Goal: Task Accomplishment & Management: Complete application form

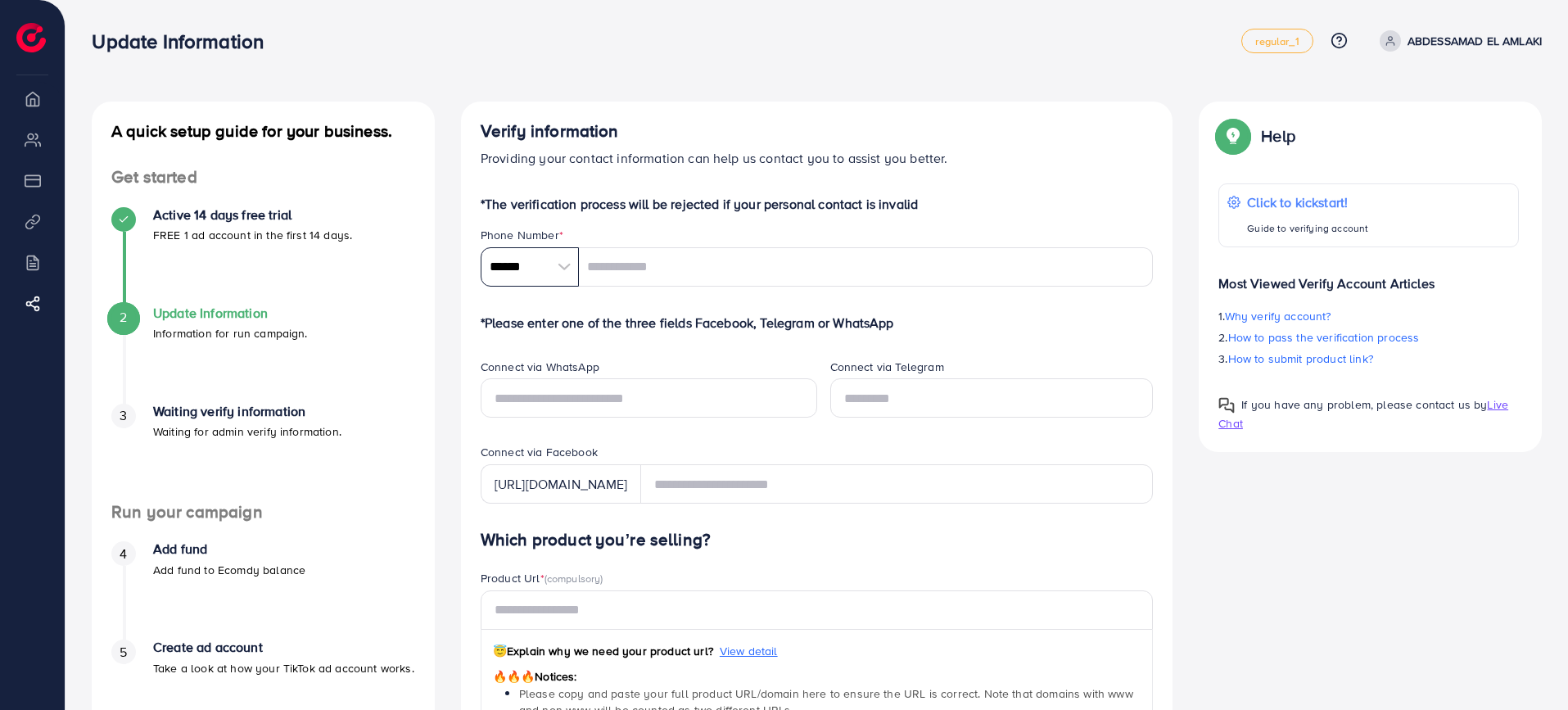
click at [532, 271] on input "******" at bounding box center [530, 267] width 99 height 40
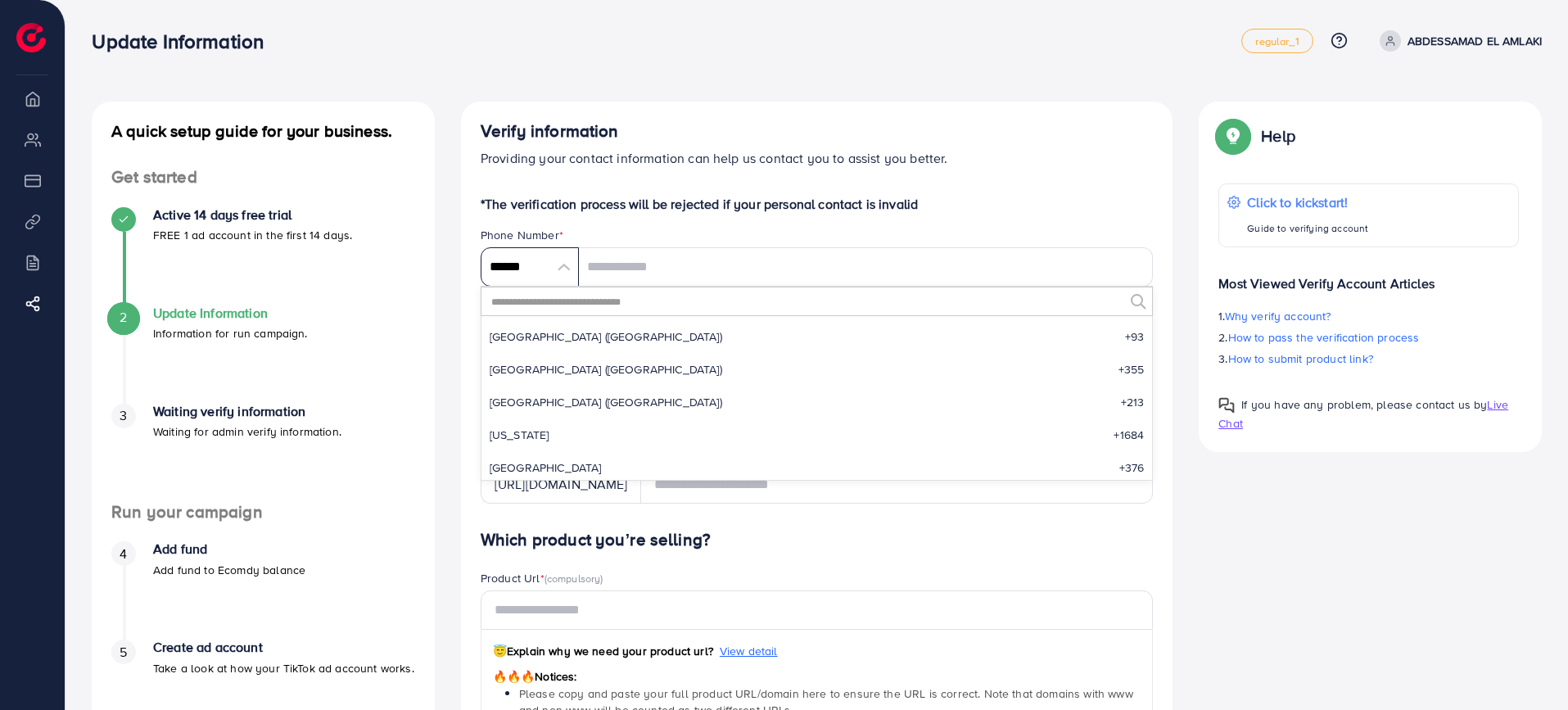
scroll to position [7608, 0]
click at [551, 303] on input "text" at bounding box center [807, 301] width 635 height 28
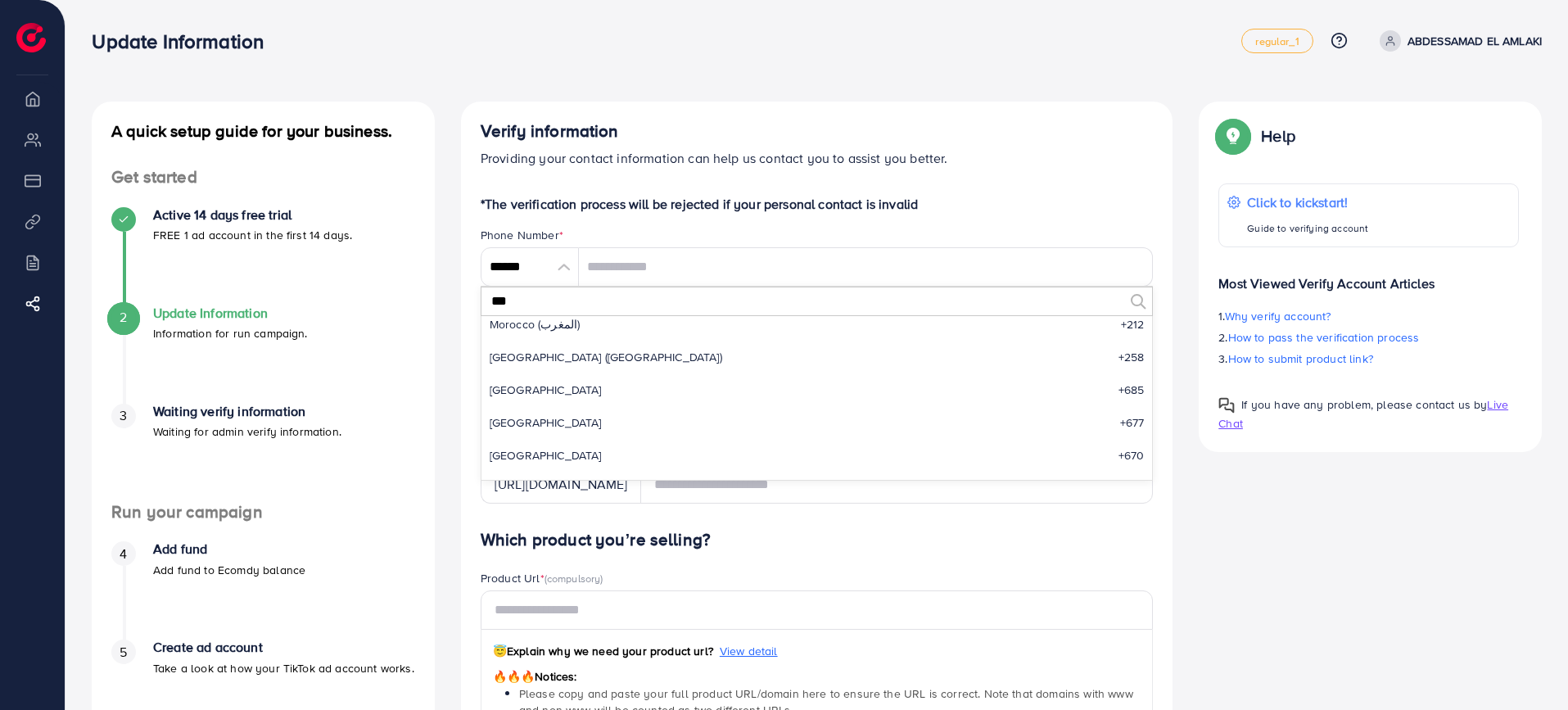
scroll to position [0, 0]
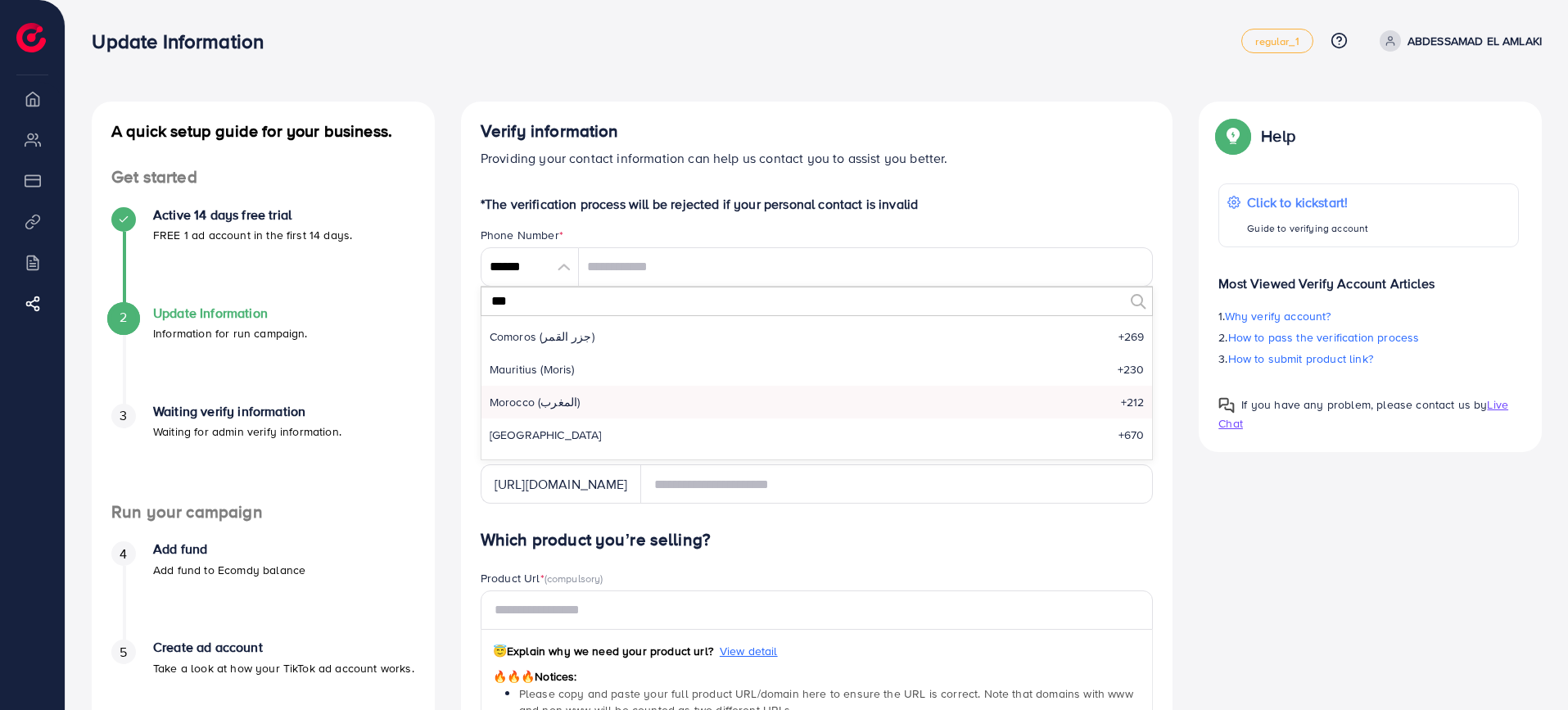
type input "***"
click at [600, 406] on li "Morocco (‫المغرب‬‎) +212" at bounding box center [817, 402] width 672 height 33
type input "*******"
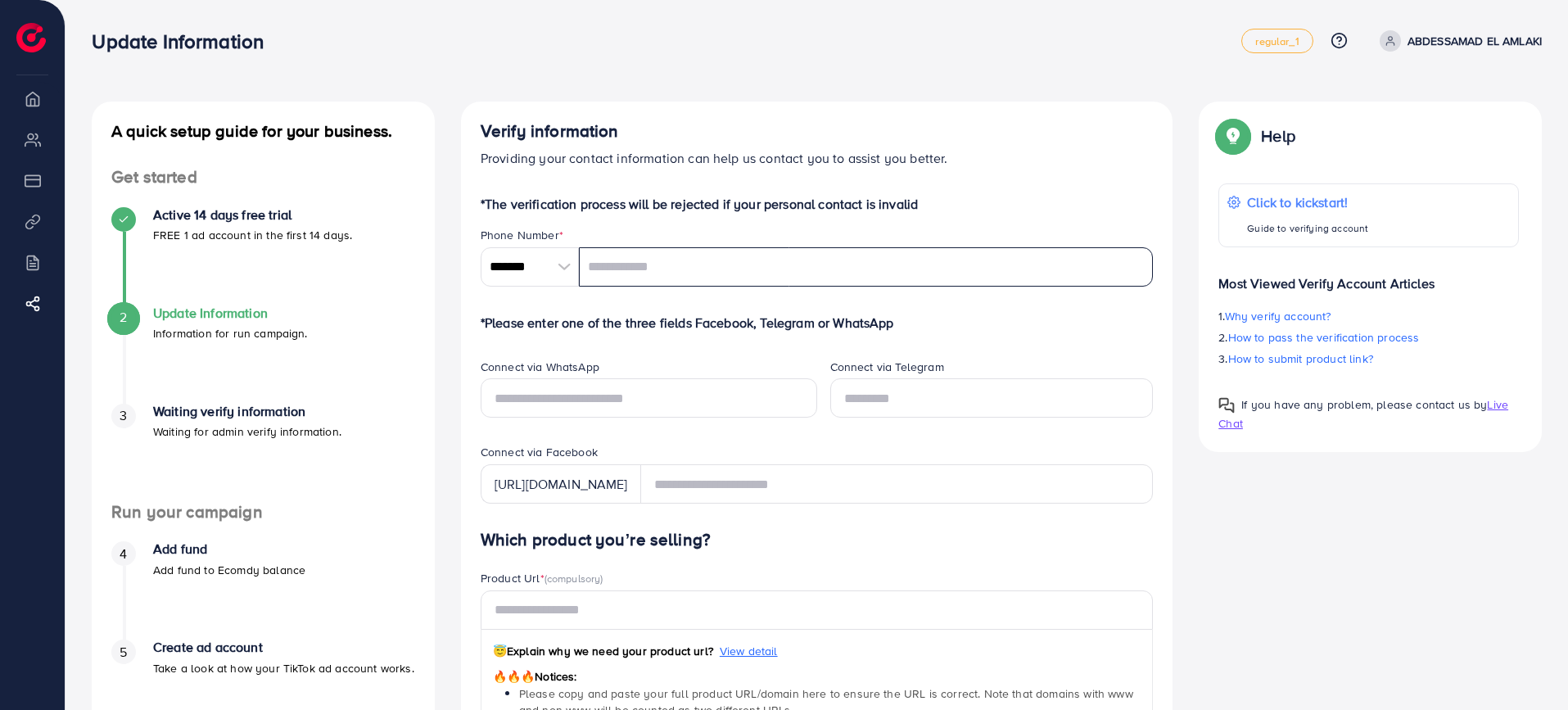
click at [627, 276] on input "tel" at bounding box center [866, 267] width 575 height 40
click at [676, 272] on input "*********" at bounding box center [866, 267] width 575 height 40
type input "*********"
click at [589, 394] on input "text" at bounding box center [649, 398] width 336 height 40
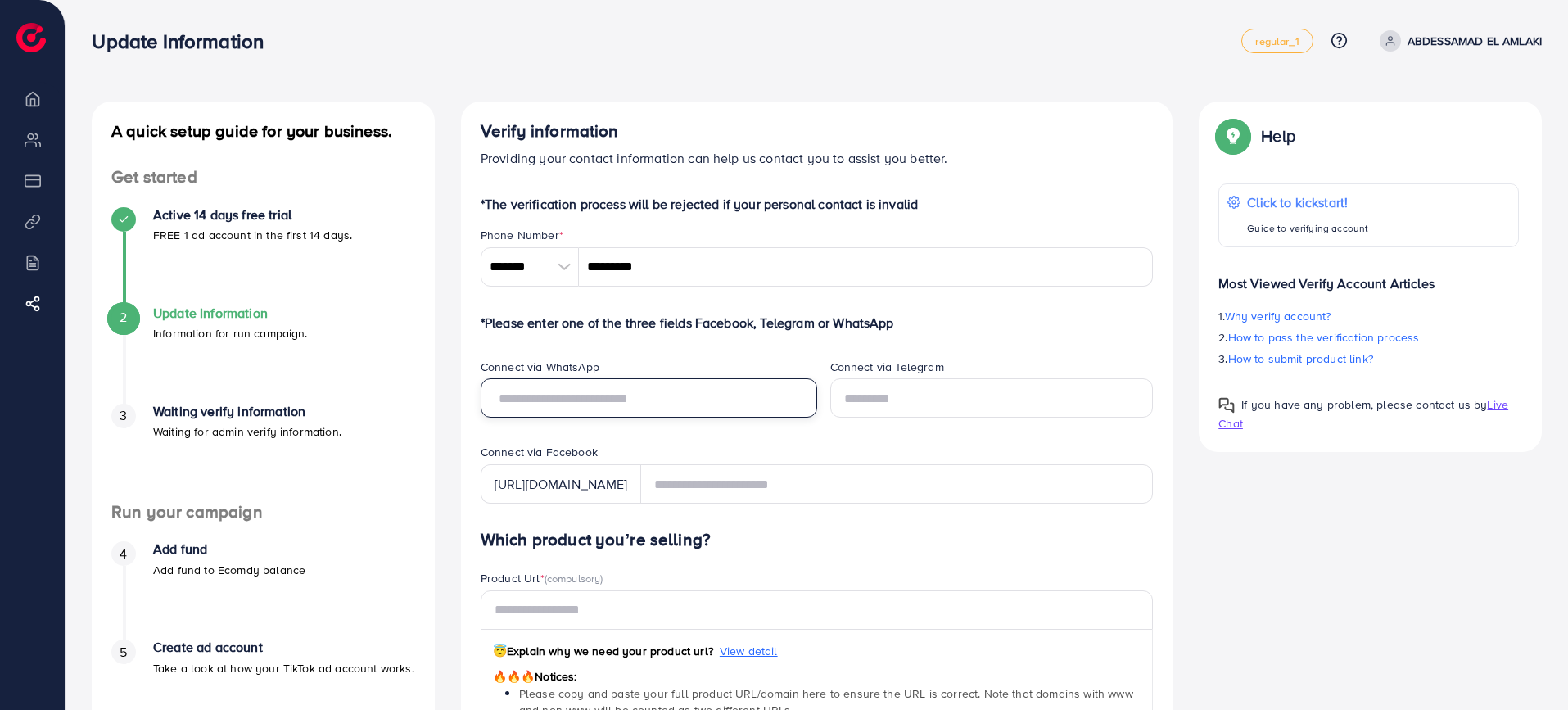
paste input "*********"
type input "*********"
click at [805, 439] on div "Connect via WhatsApp *********" at bounding box center [643, 401] width 350 height 86
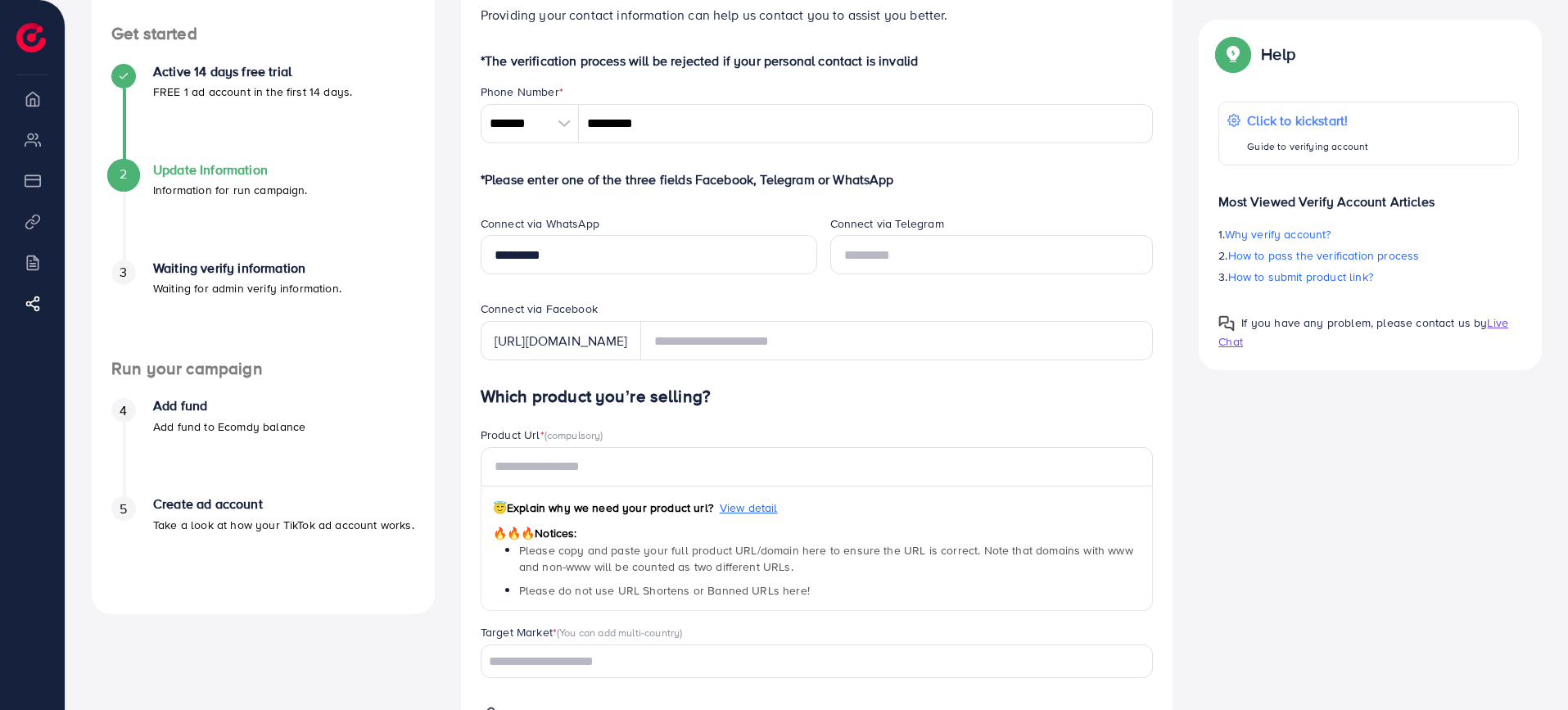
scroll to position [153, 0]
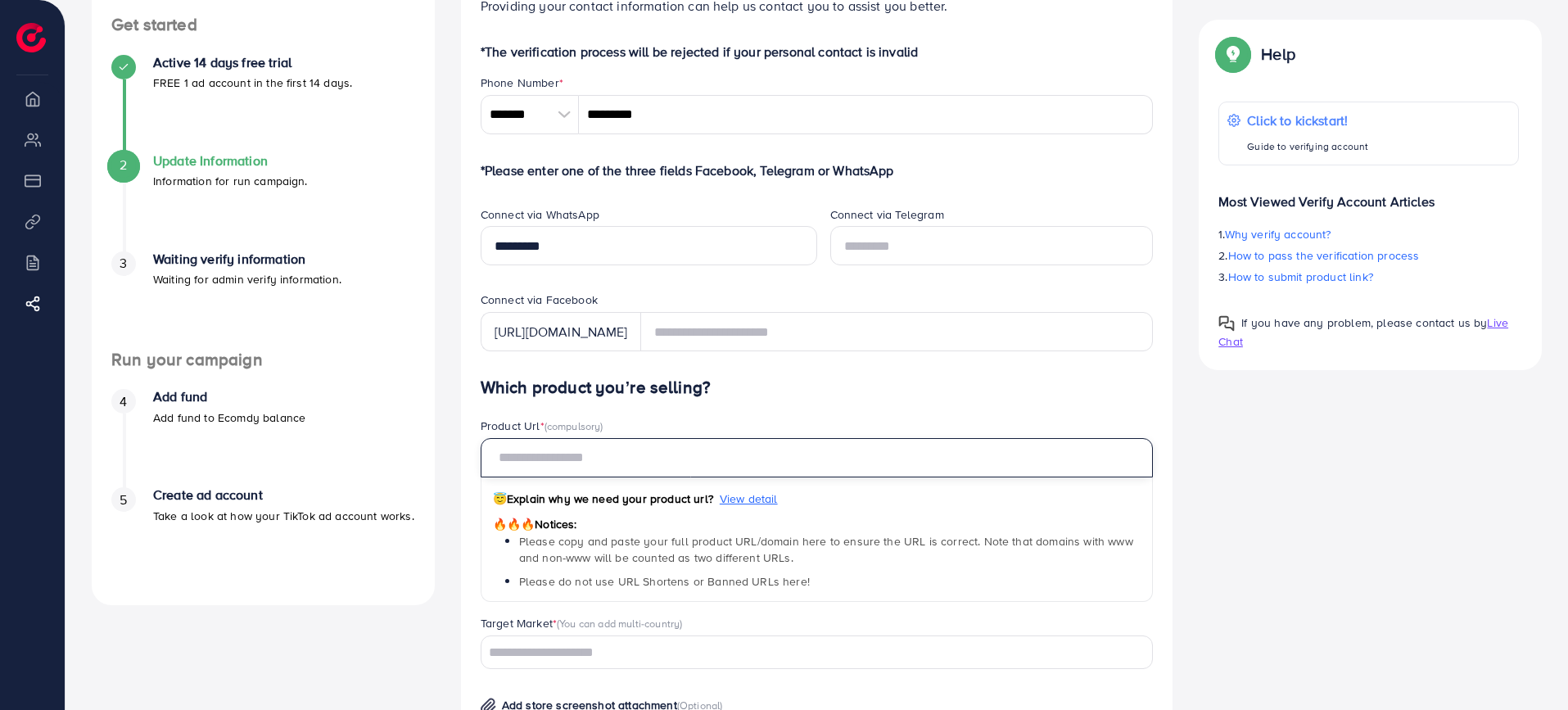
click at [656, 456] on input "text" at bounding box center [817, 458] width 673 height 40
paste input "**********"
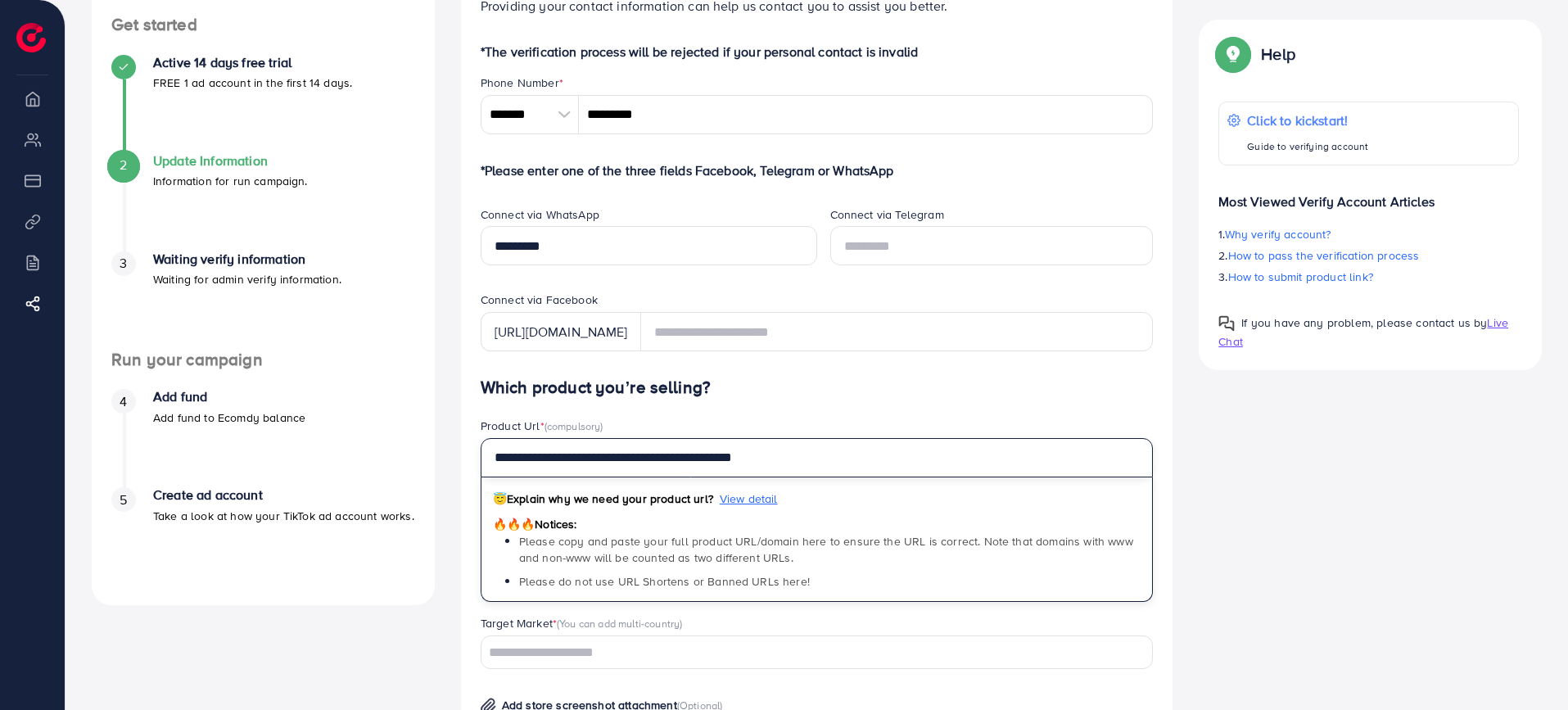
type input "**********"
click at [1326, 513] on div "A quick setup guide for your business. Get started Active 14 days free trial FR…" at bounding box center [816, 537] width 1476 height 1176
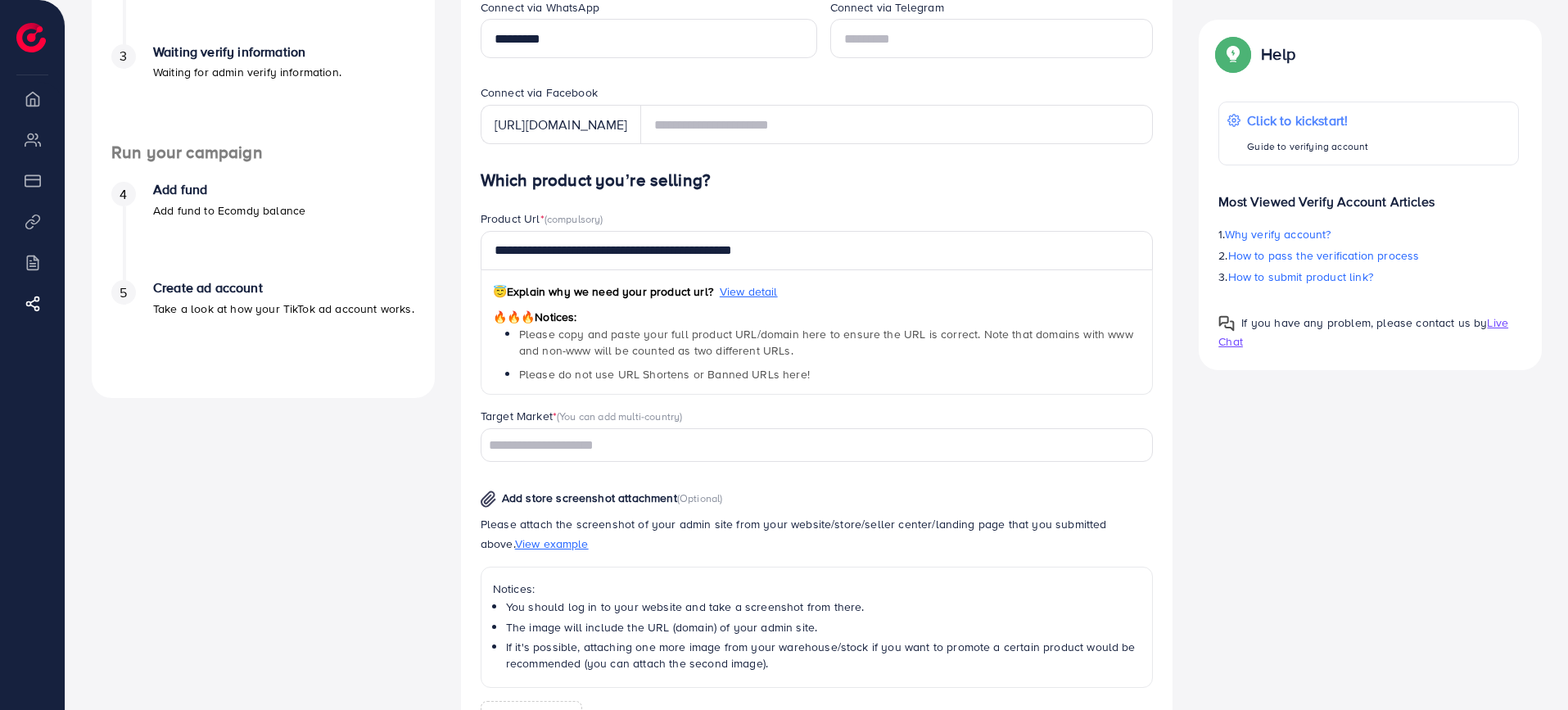
scroll to position [369, 0]
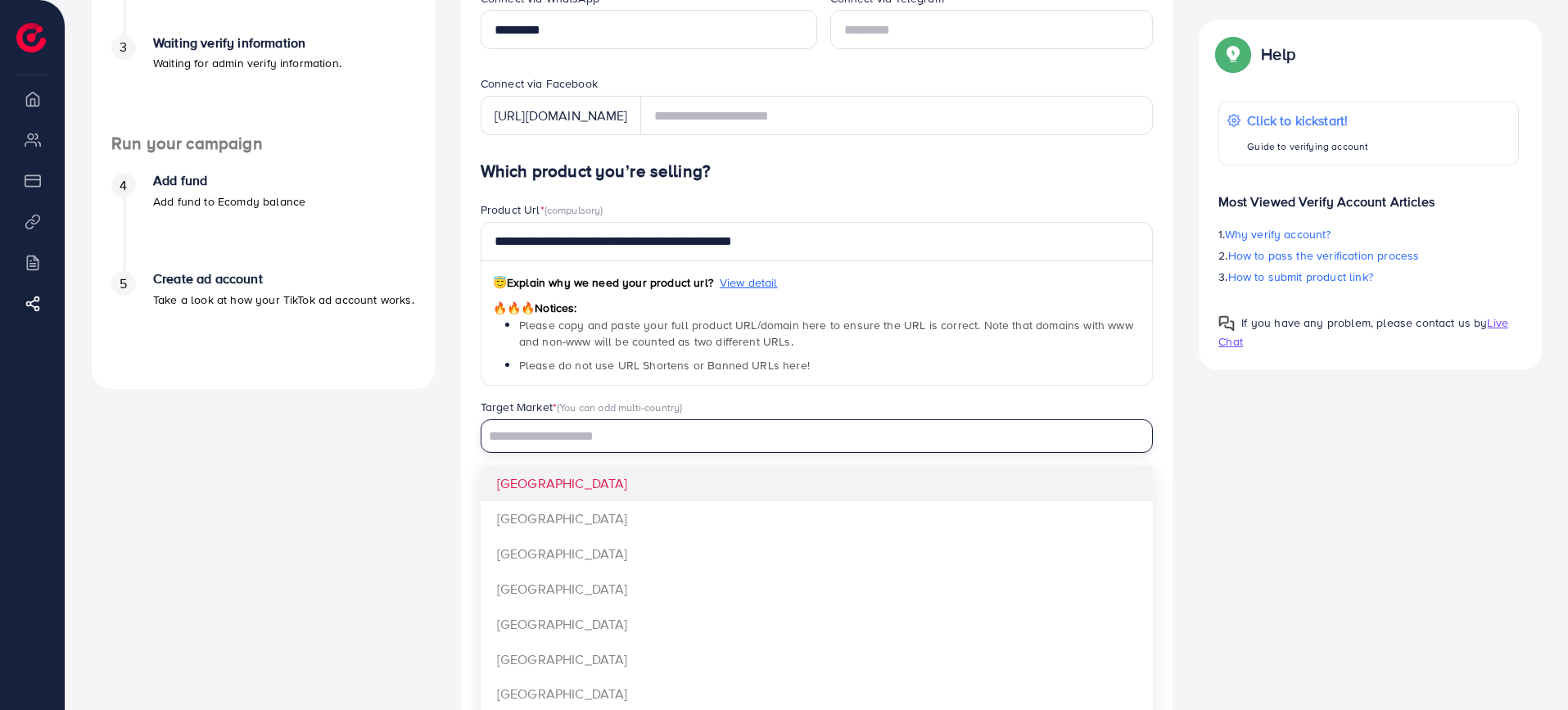
click at [704, 442] on input "Search for option" at bounding box center [808, 437] width 650 height 25
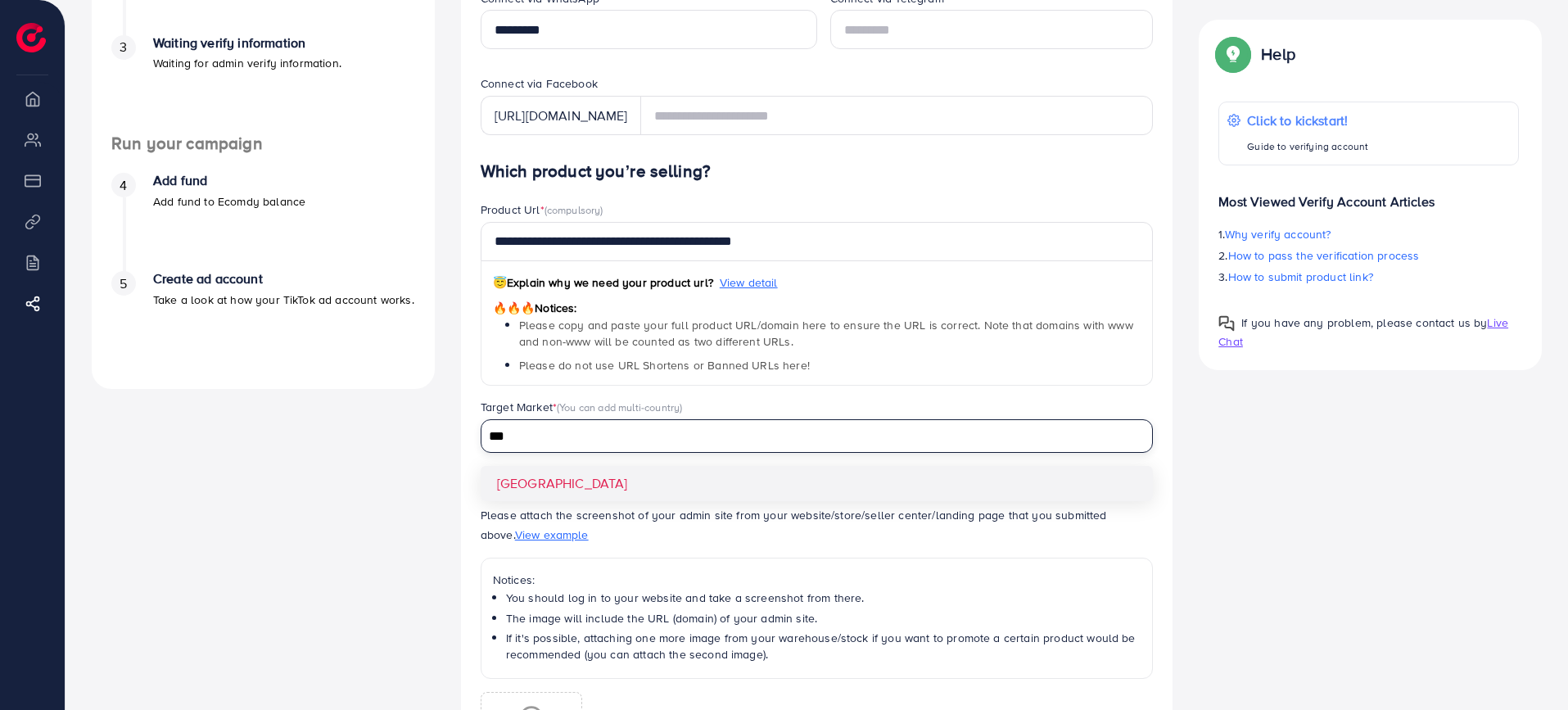
type input "***"
click at [720, 473] on div "**********" at bounding box center [817, 510] width 673 height 697
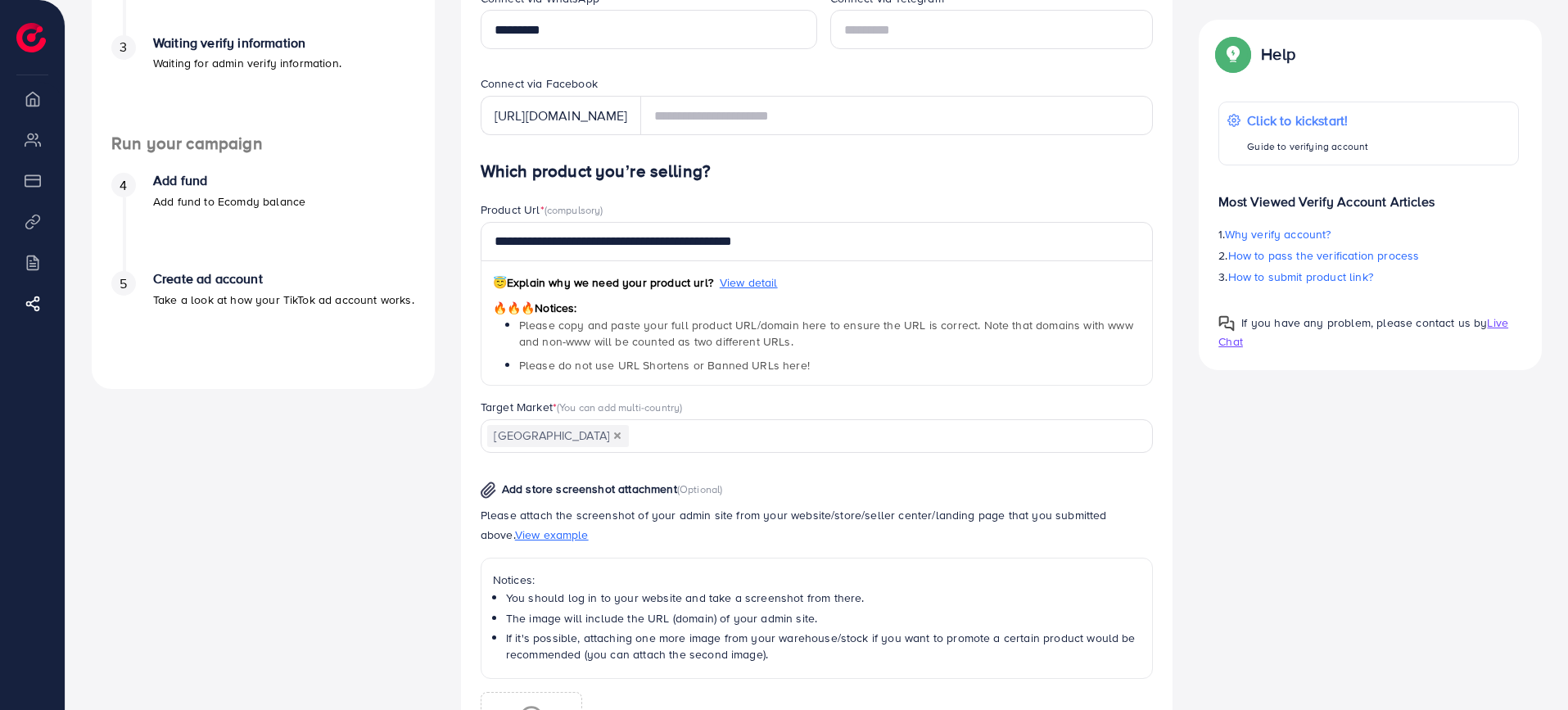
click at [362, 477] on div "A quick setup guide for your business. Get started Active 14 days free trial FR…" at bounding box center [263, 321] width 369 height 1176
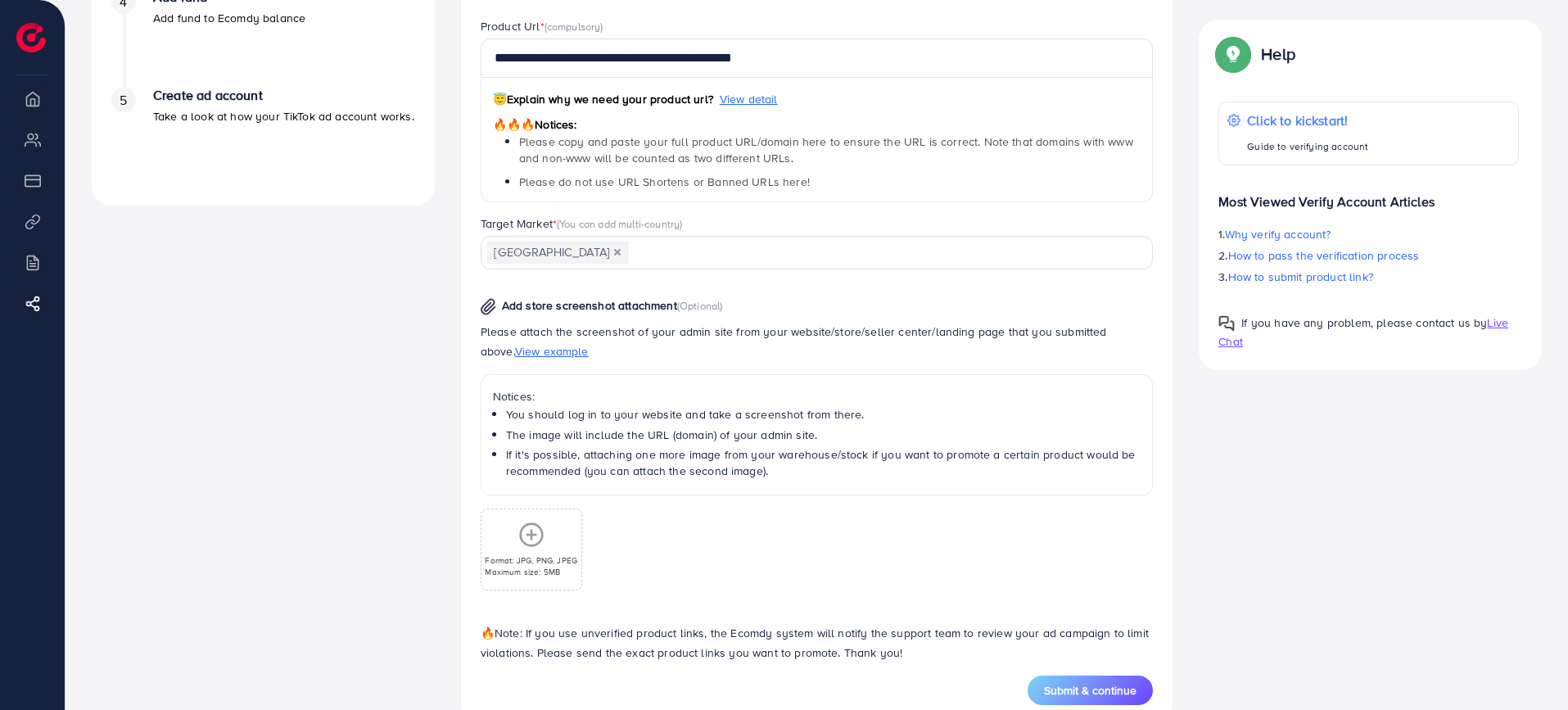
scroll to position [593, 0]
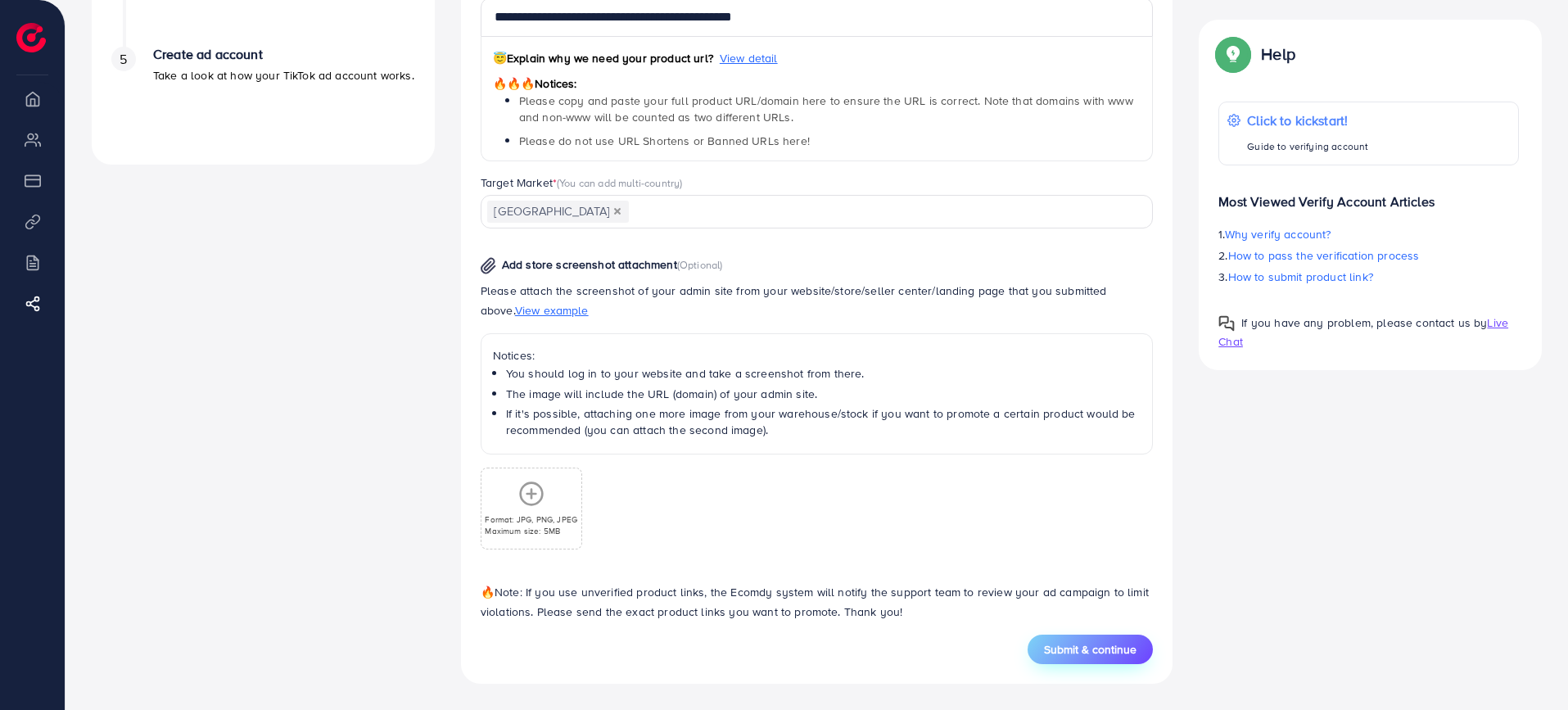
click at [1068, 636] on button "Submit & continue" at bounding box center [1090, 650] width 126 height 29
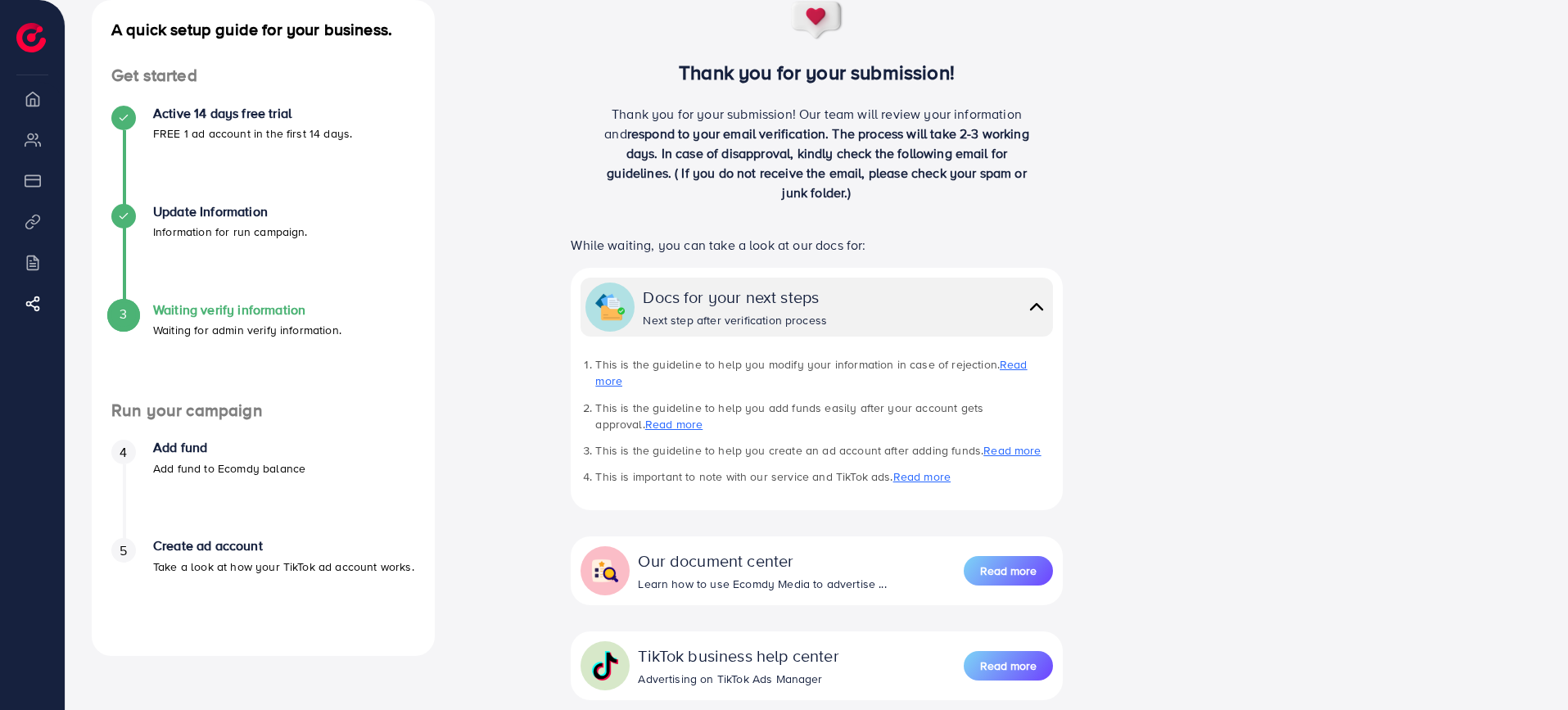
scroll to position [111, 0]
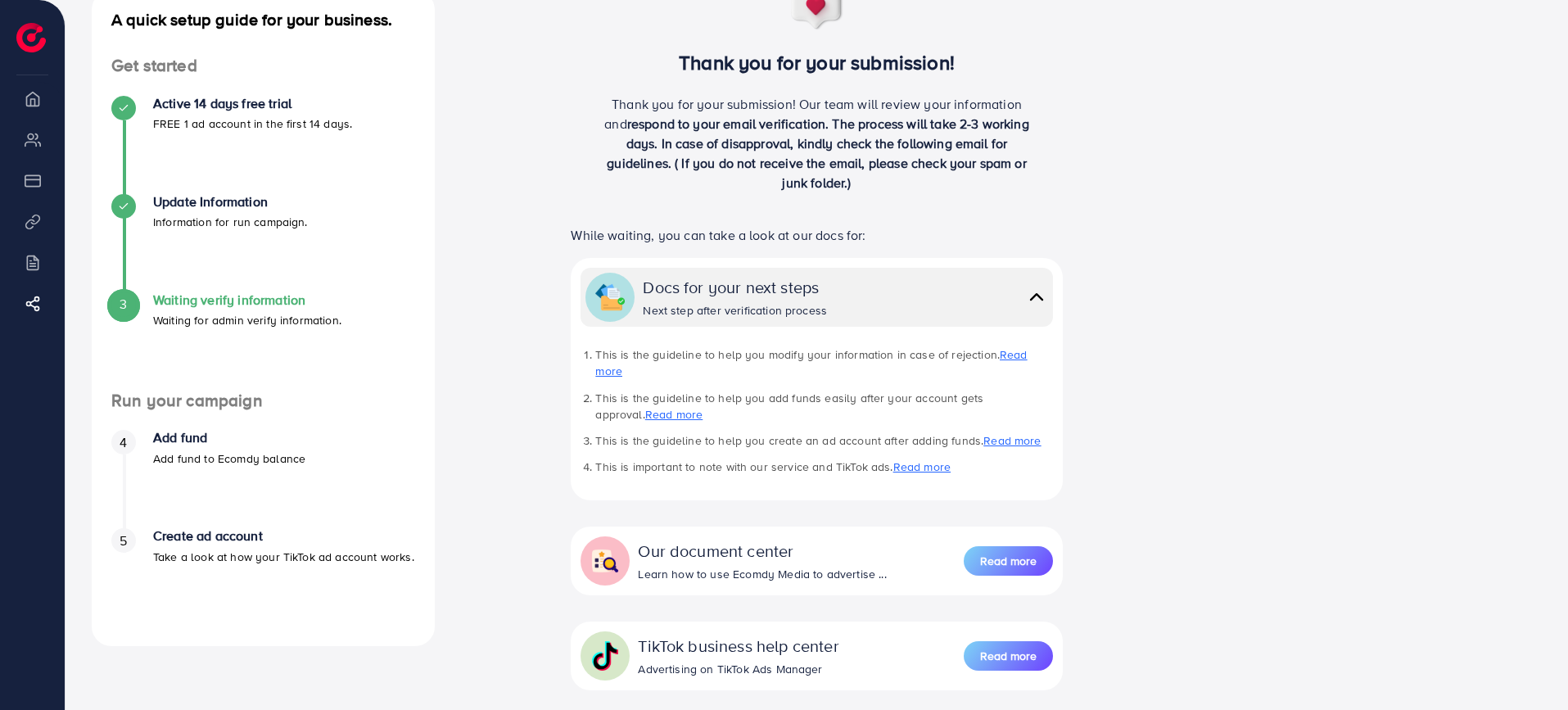
click at [185, 431] on h4 "Add fund" at bounding box center [229, 438] width 153 height 15
click at [213, 533] on h4 "Create ad account" at bounding box center [283, 536] width 261 height 15
click at [208, 431] on h4 "Add fund" at bounding box center [229, 438] width 153 height 15
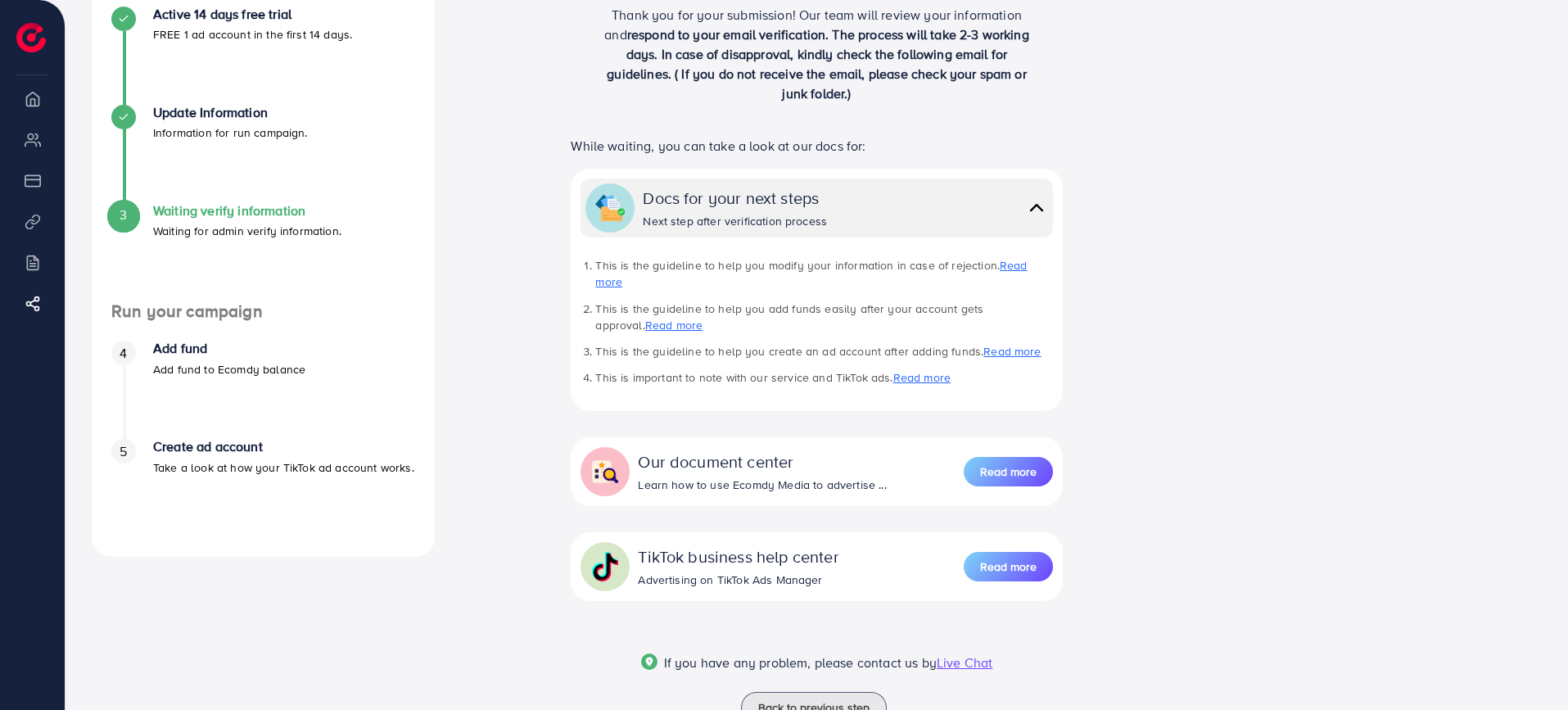
scroll to position [244, 0]
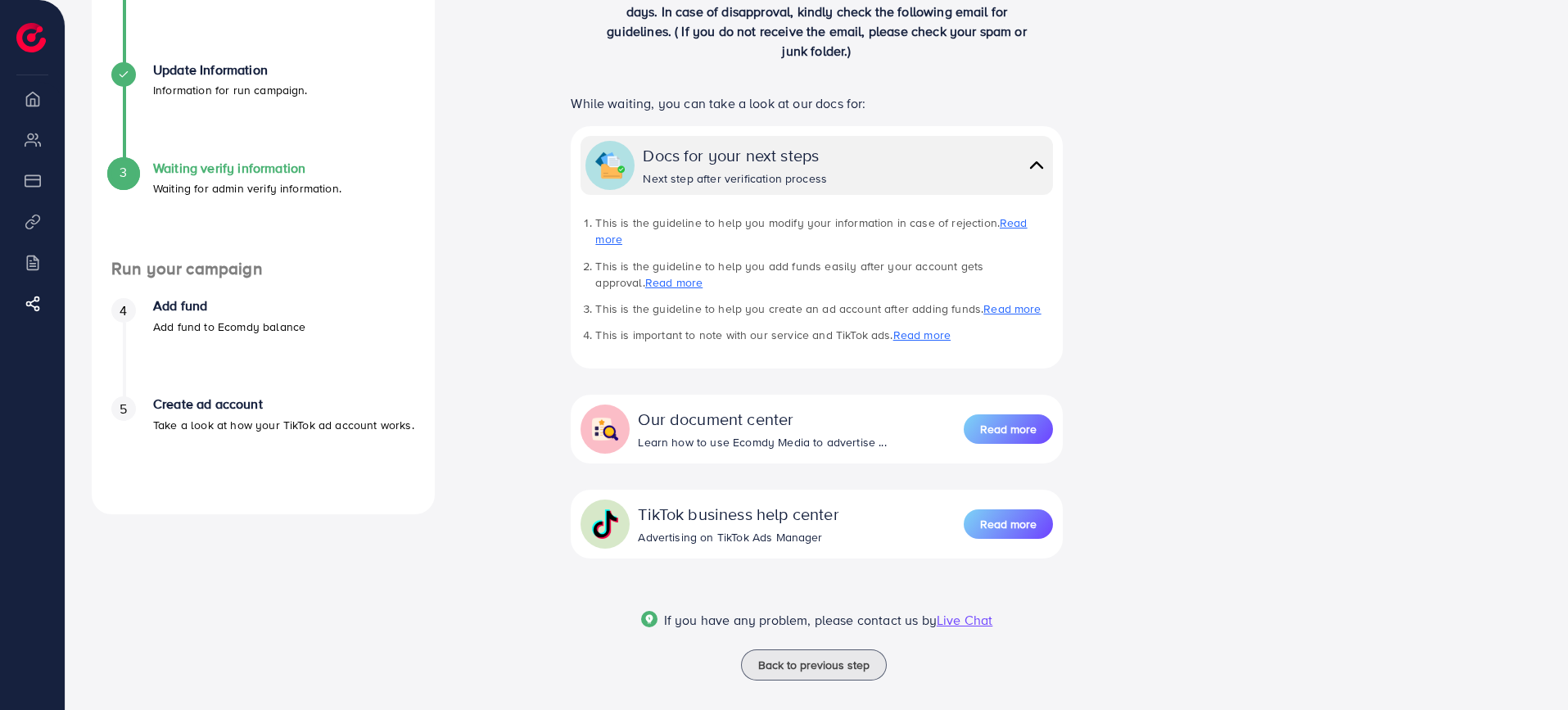
click at [964, 611] on span "Live Chat" at bounding box center [965, 620] width 56 height 18
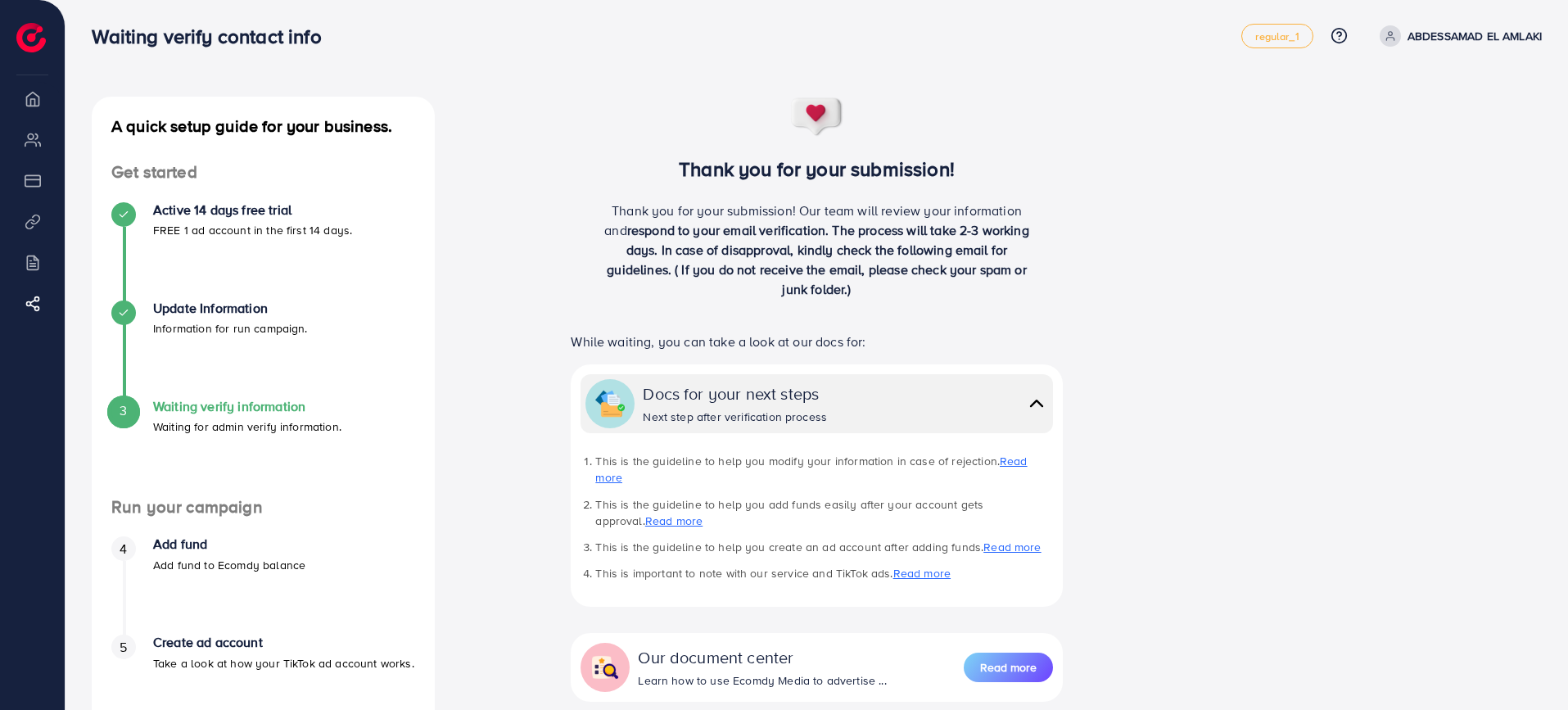
scroll to position [0, 0]
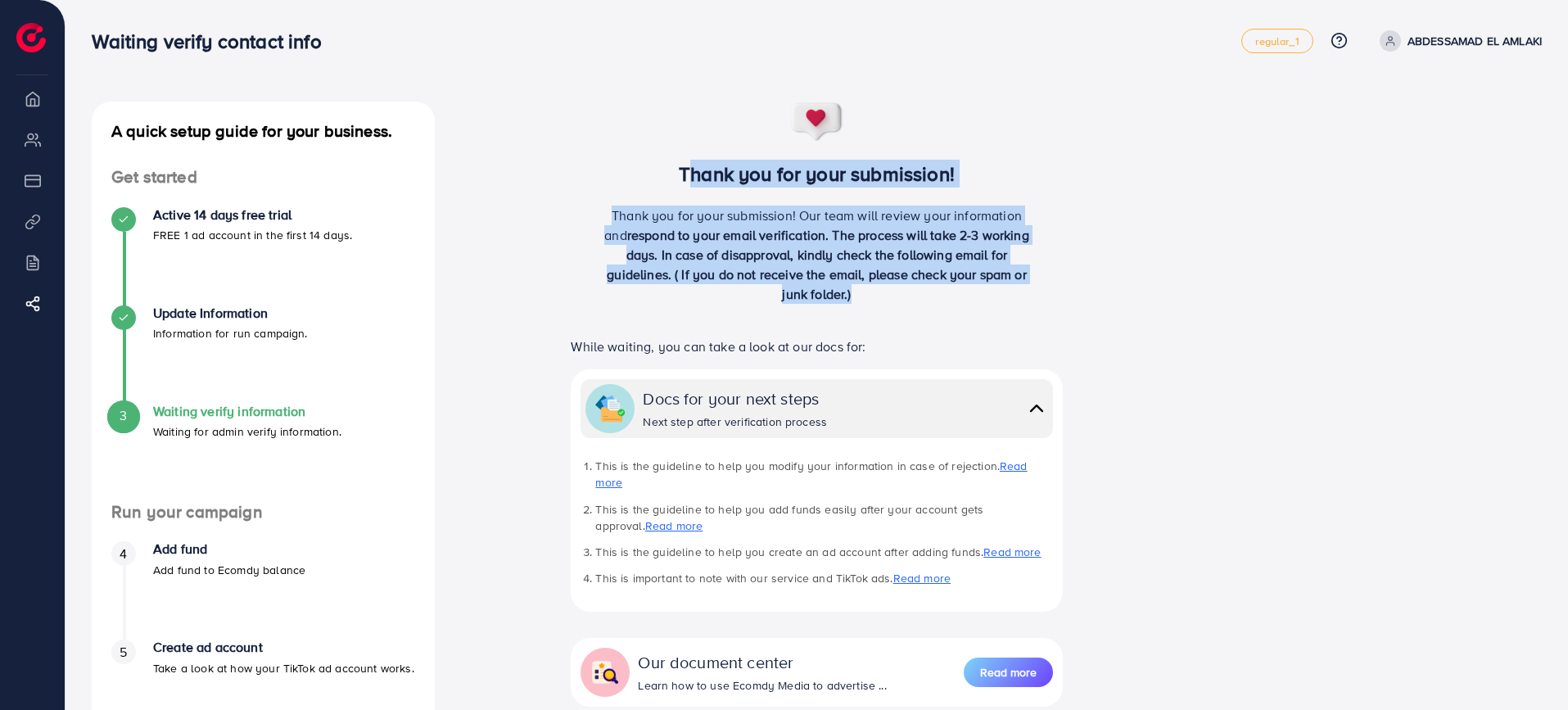
drag, startPoint x: 871, startPoint y: 299, endPoint x: 575, endPoint y: 170, distance: 322.9
click at [575, 170] on div "Thank you for your submission! Thank you for your submission! Our team will rev…" at bounding box center [816, 209] width 546 height 216
click at [995, 233] on span "respond to your email verification. The process will take 2-3 working days. In …" at bounding box center [818, 265] width 422 height 77
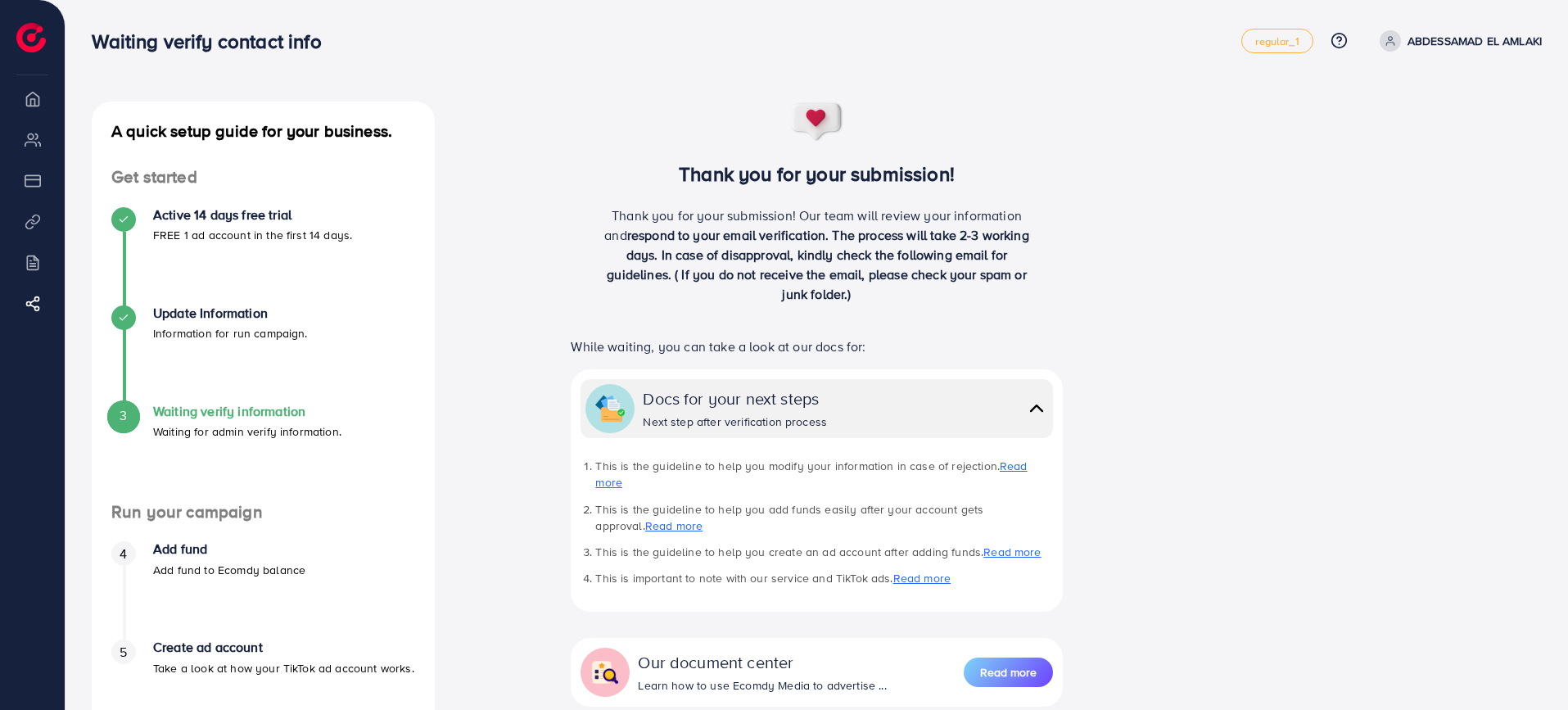
click at [1466, 37] on p "ABDESSAMAD EL AMLAKI" at bounding box center [1474, 41] width 134 height 19
click at [1272, 36] on span "regular_1" at bounding box center [1277, 41] width 44 height 11
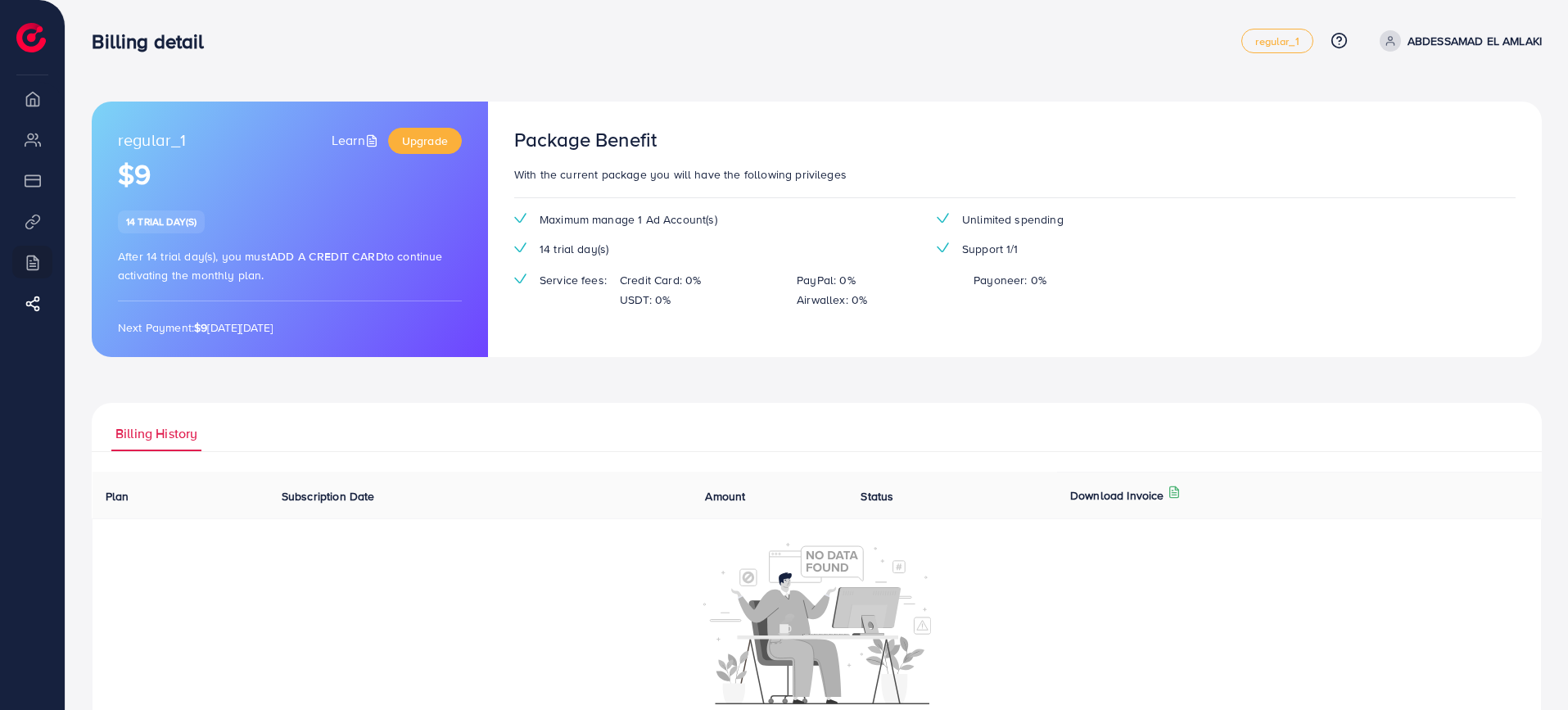
click at [143, 176] on h1 "$9" at bounding box center [290, 174] width 344 height 34
click at [29, 141] on li "My ad accounts" at bounding box center [32, 139] width 65 height 33
click at [33, 100] on li "Overview" at bounding box center [32, 99] width 65 height 33
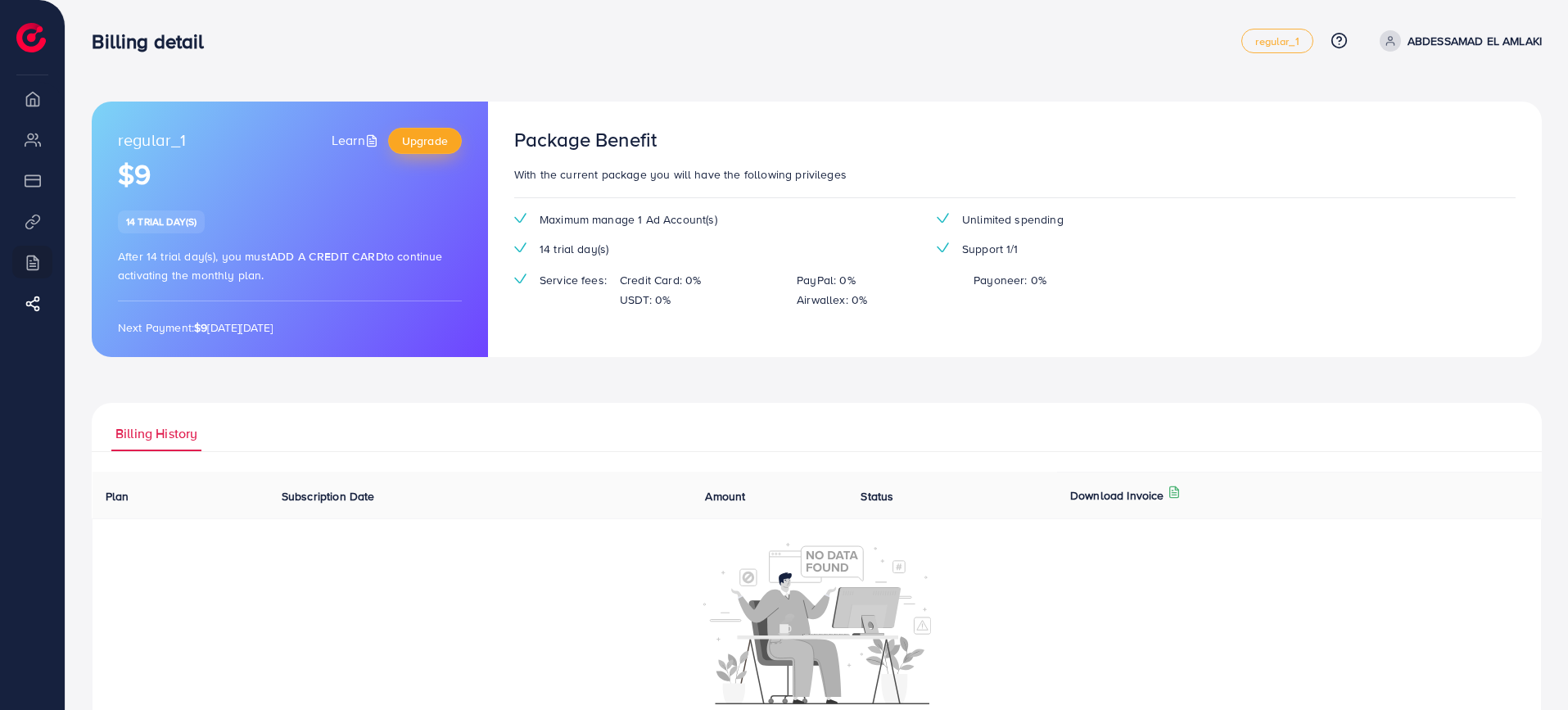
click at [420, 141] on span "Upgrade" at bounding box center [424, 140] width 45 height 16
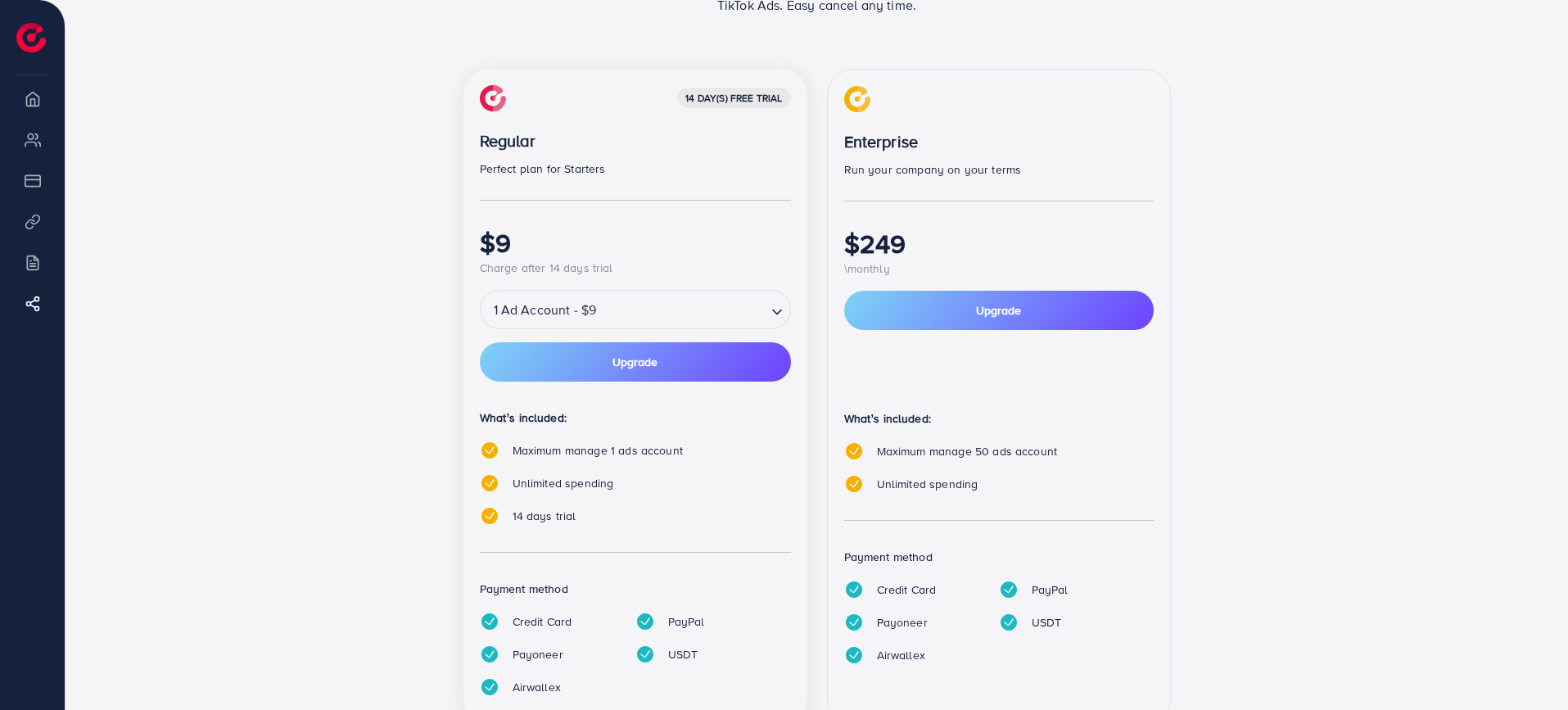
scroll to position [201, 0]
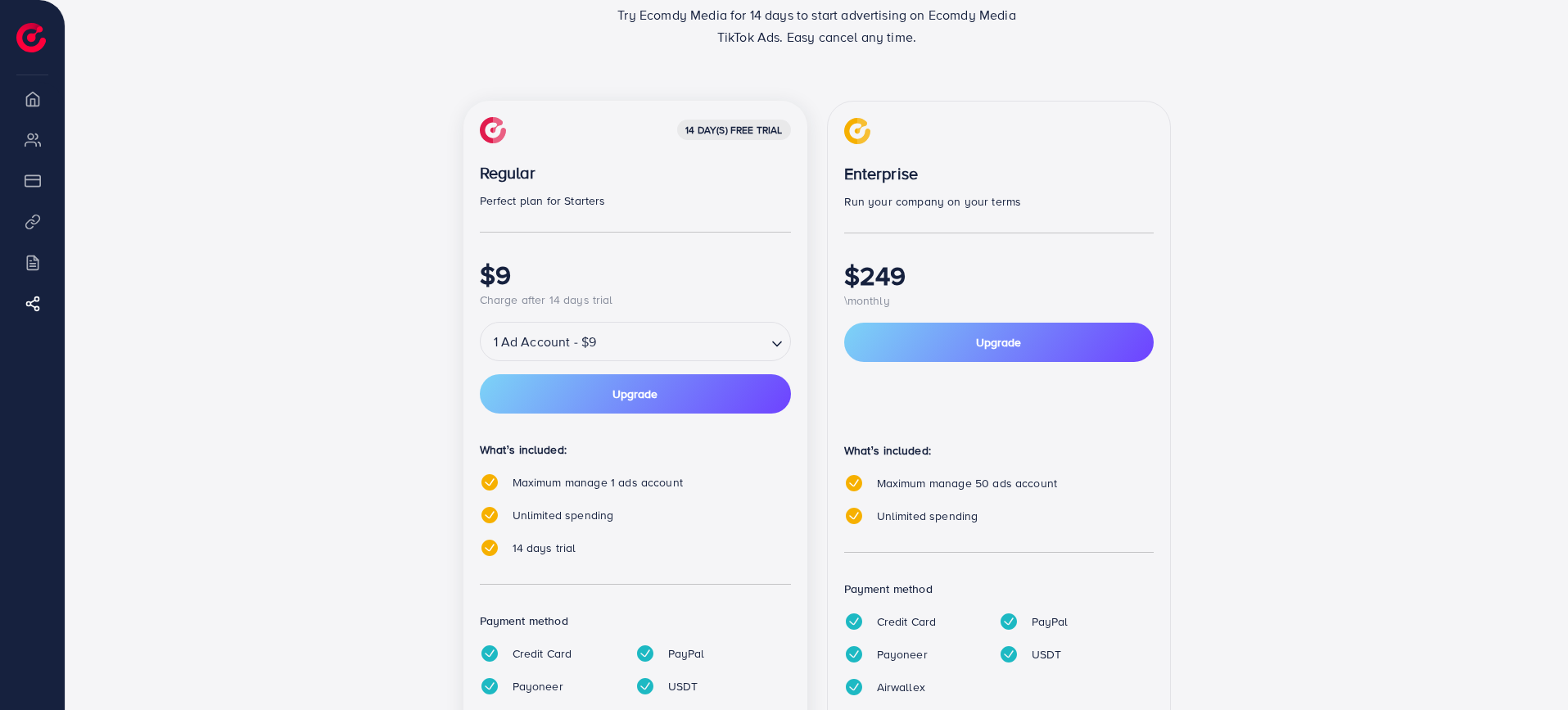
click at [590, 340] on div "1 Ad Account - $9" at bounding box center [624, 341] width 286 height 29
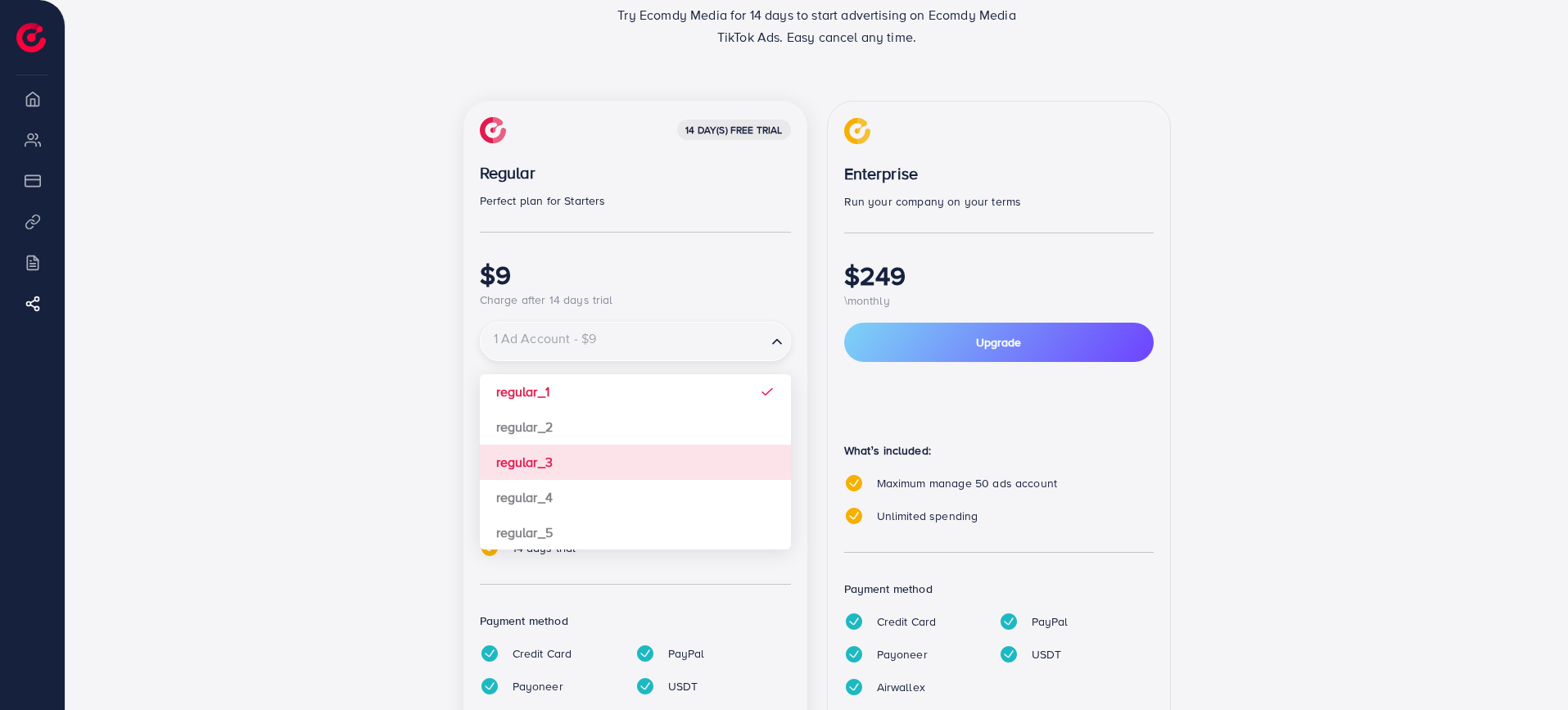
scroll to position [233, 0]
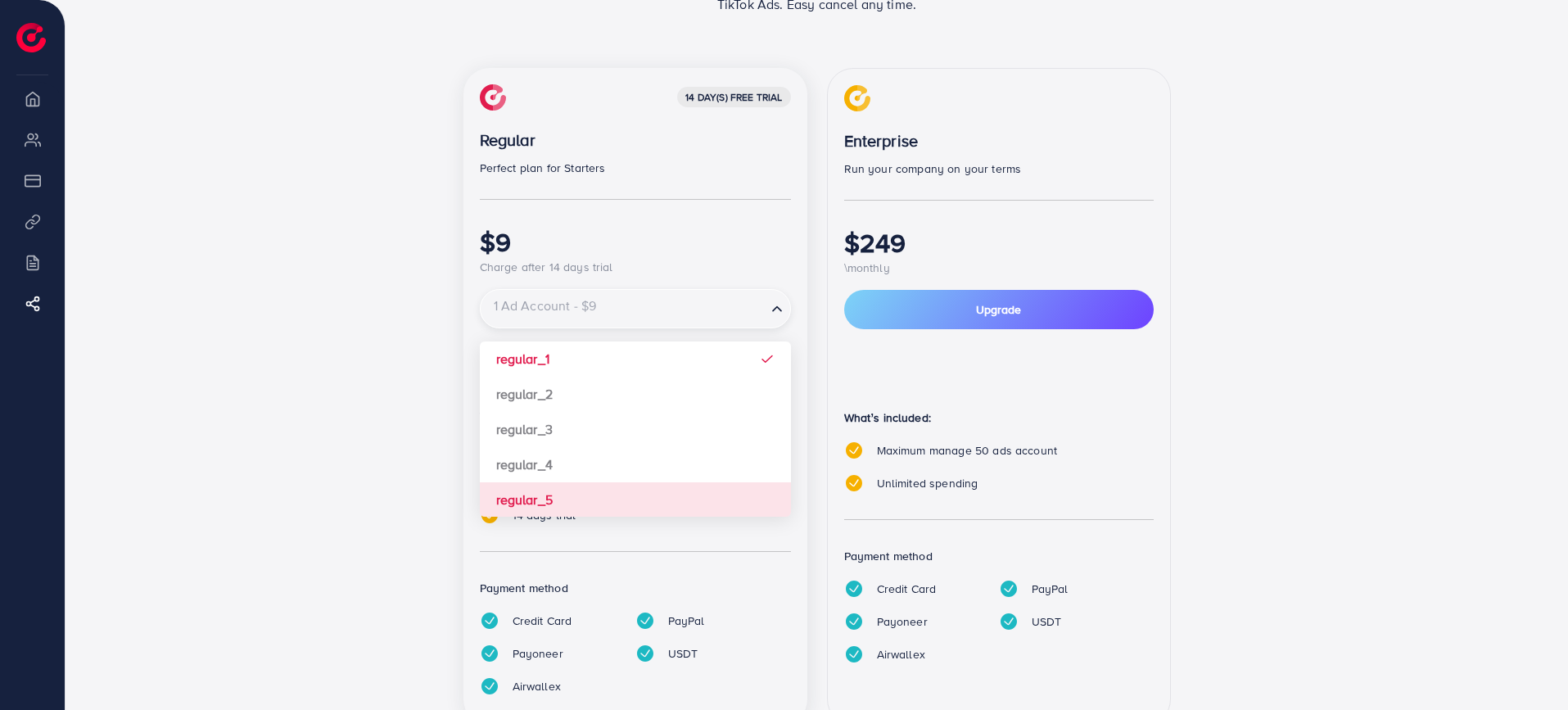
click at [566, 493] on div "14 day(s) free trial Regular Perfect plan for Starters $9 Charge after 14 days …" at bounding box center [635, 397] width 344 height 659
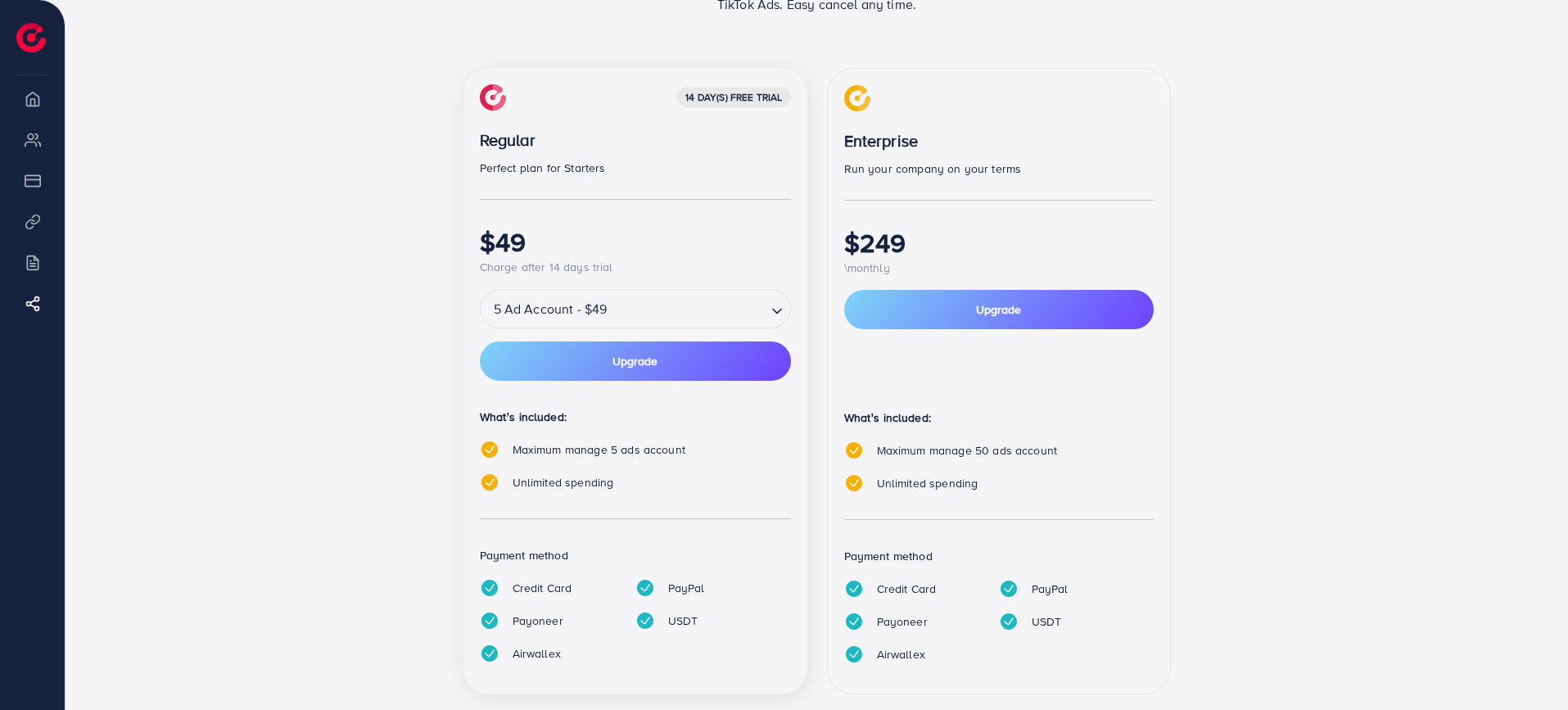
click at [590, 313] on div "5 Ad Account - $49" at bounding box center [624, 309] width 286 height 29
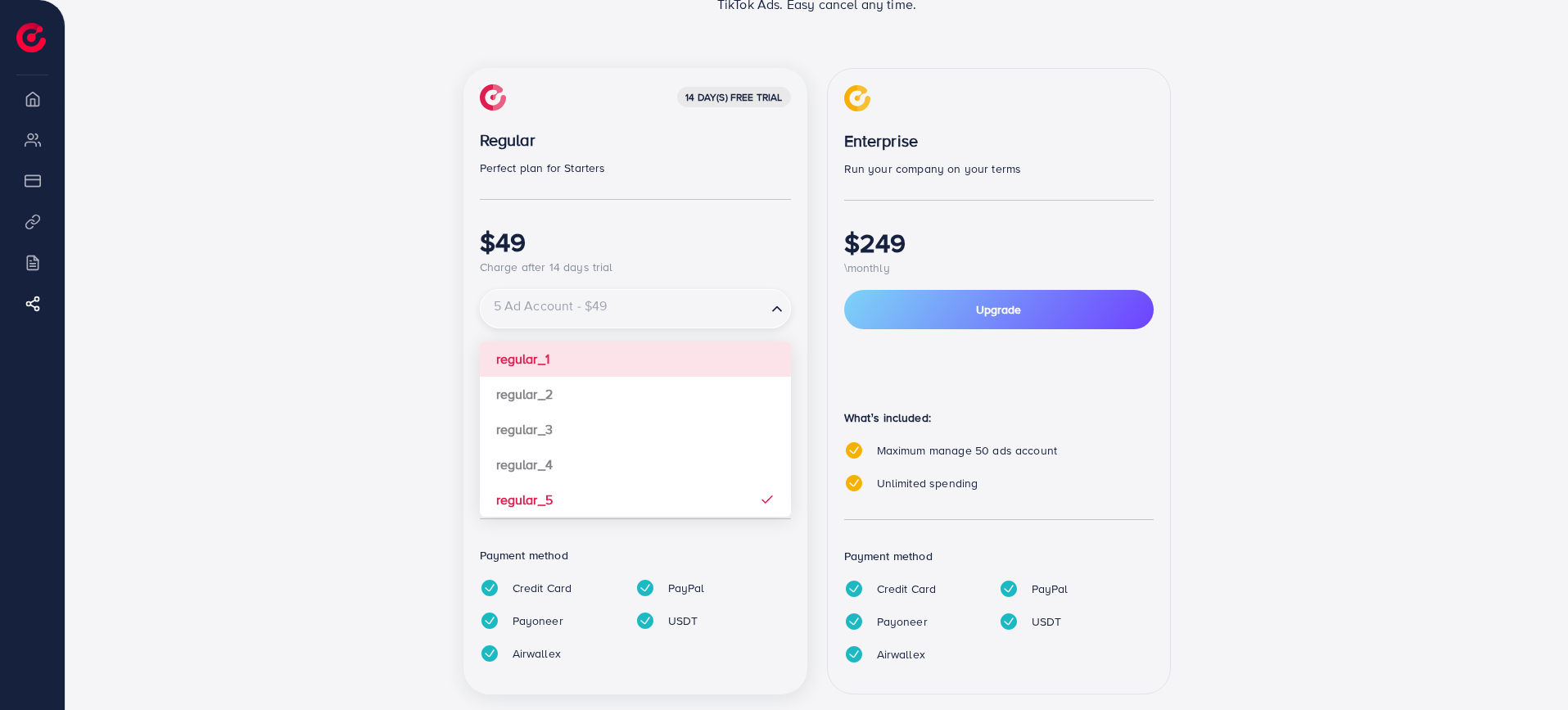
click at [574, 356] on div "14 day(s) free trial Regular Perfect plan for Starters $49 Charge after 14 days…" at bounding box center [635, 381] width 344 height 628
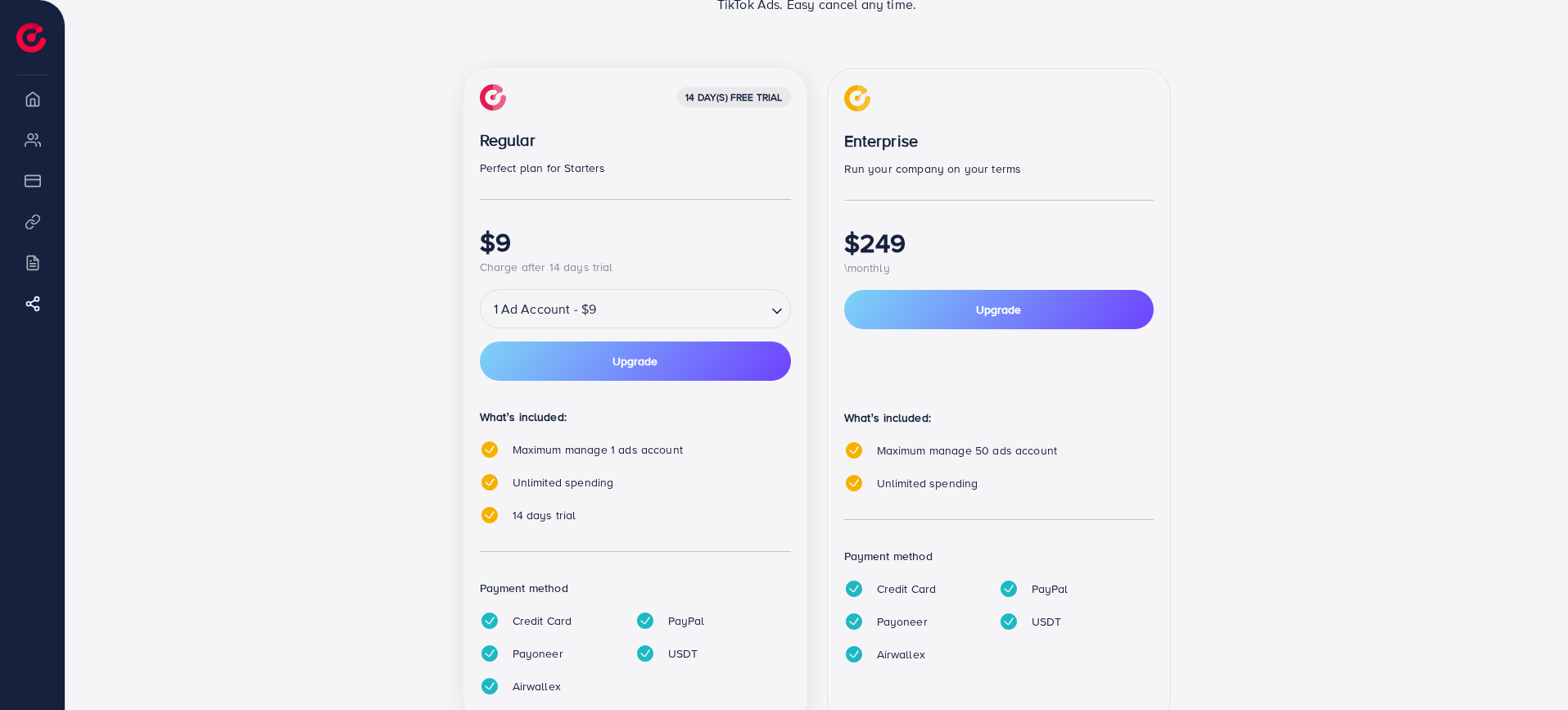
click at [415, 356] on div "14 day(s) free trial Regular Perfect plan for Starters $9 Charge after 14 days …" at bounding box center [817, 406] width 983 height 678
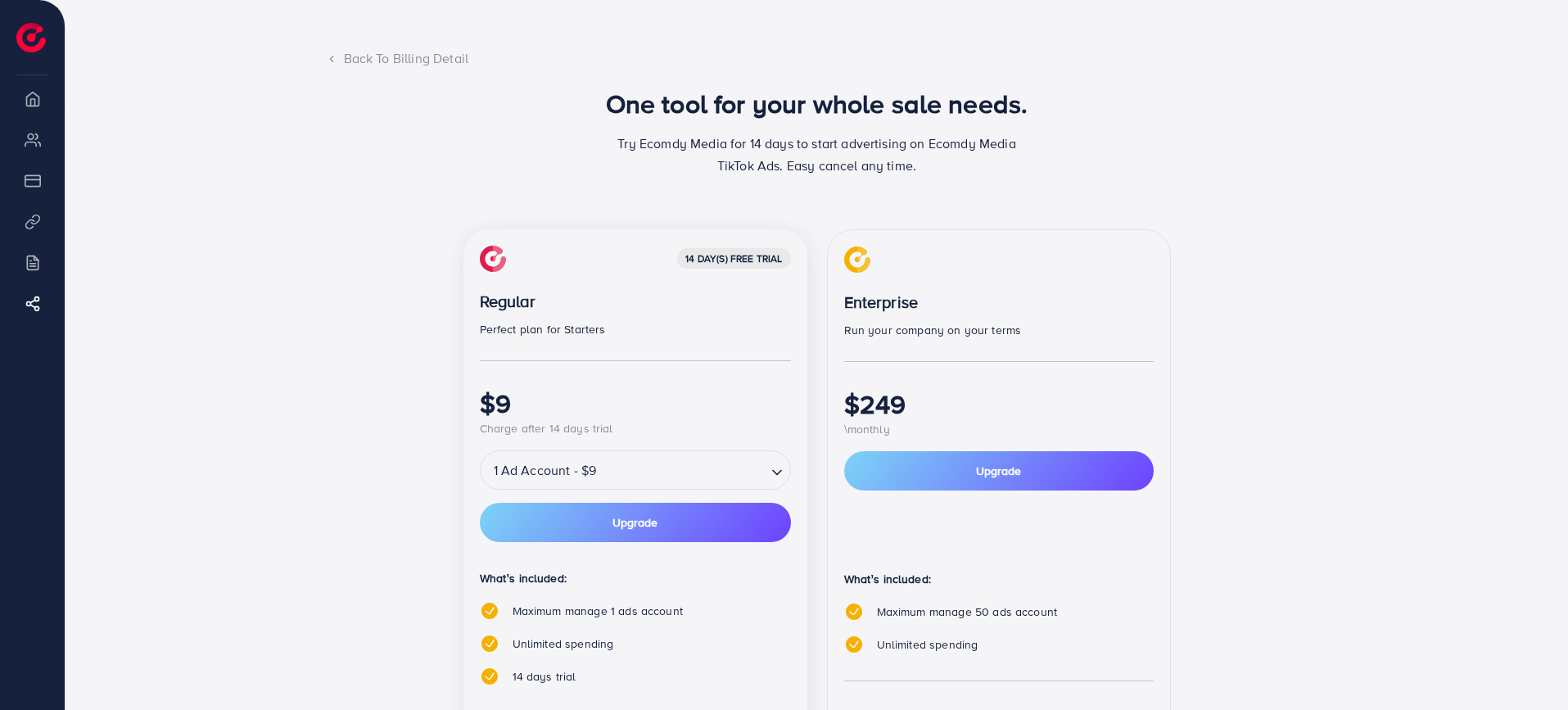
scroll to position [0, 0]
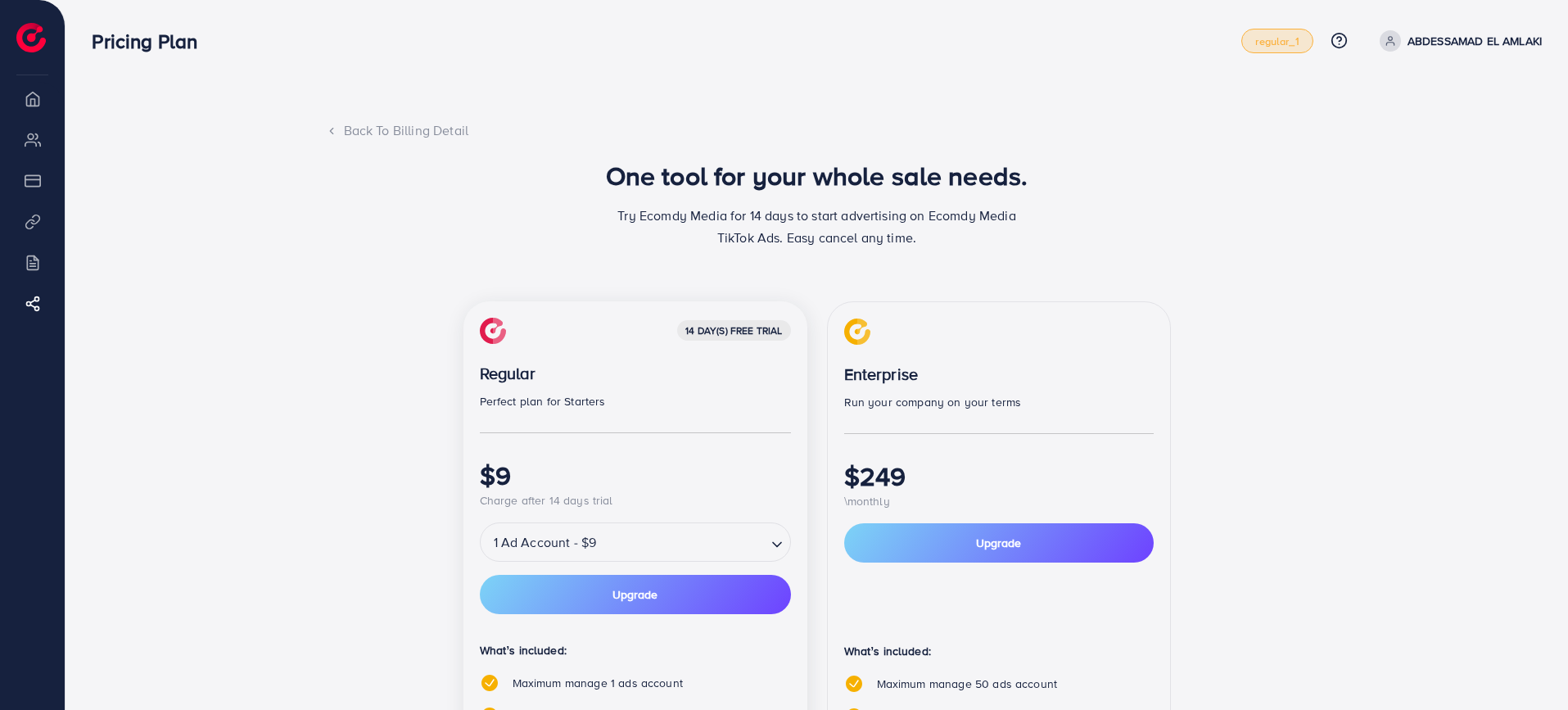
click at [1279, 40] on span "regular_1" at bounding box center [1277, 41] width 44 height 11
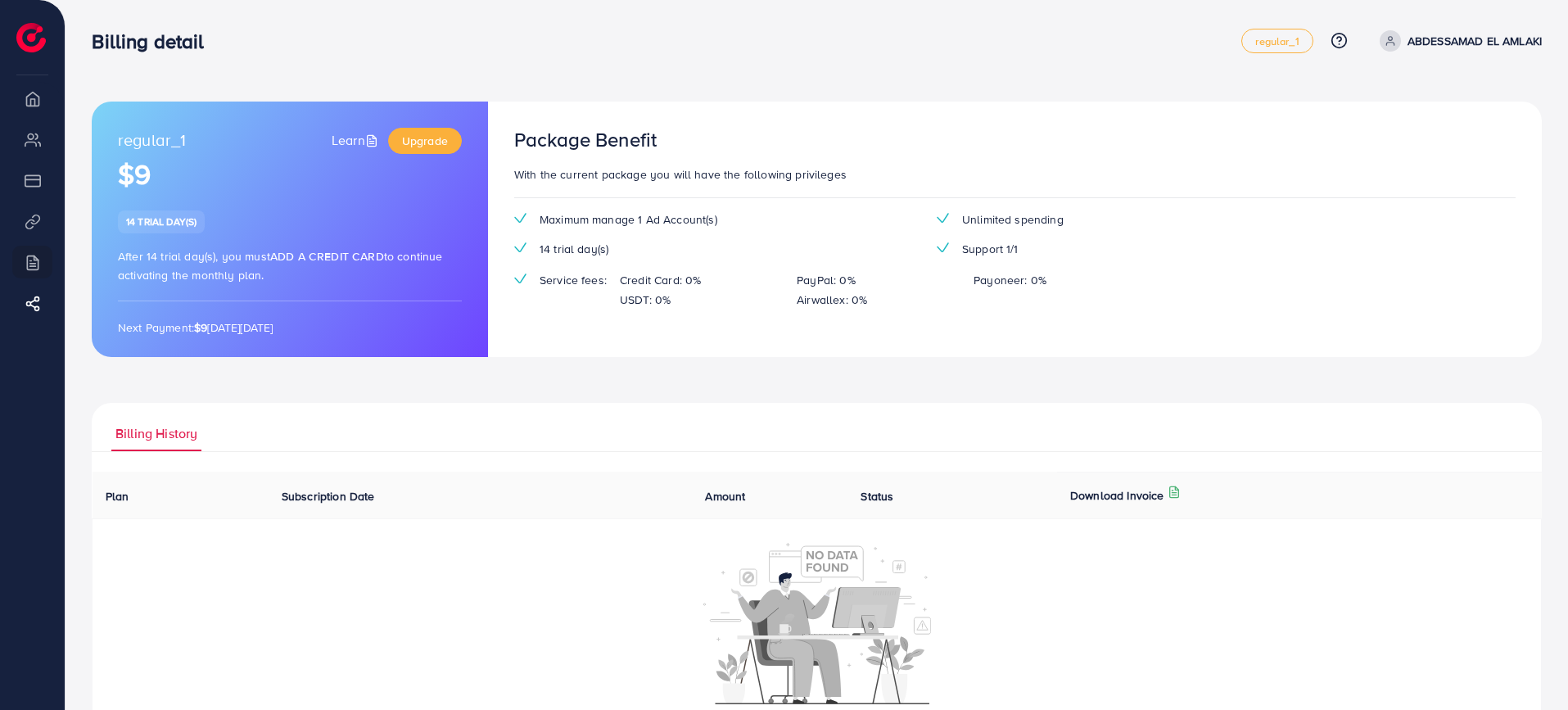
click at [636, 303] on p "USDT: 0%" at bounding box center [645, 300] width 51 height 19
click at [723, 399] on div "regular_1 Learn Upgrade $9 14 trial day(s) After 14 trial day(s), you must Add …" at bounding box center [817, 414] width 1450 height 626
click at [353, 137] on link "Learn" at bounding box center [357, 140] width 50 height 18
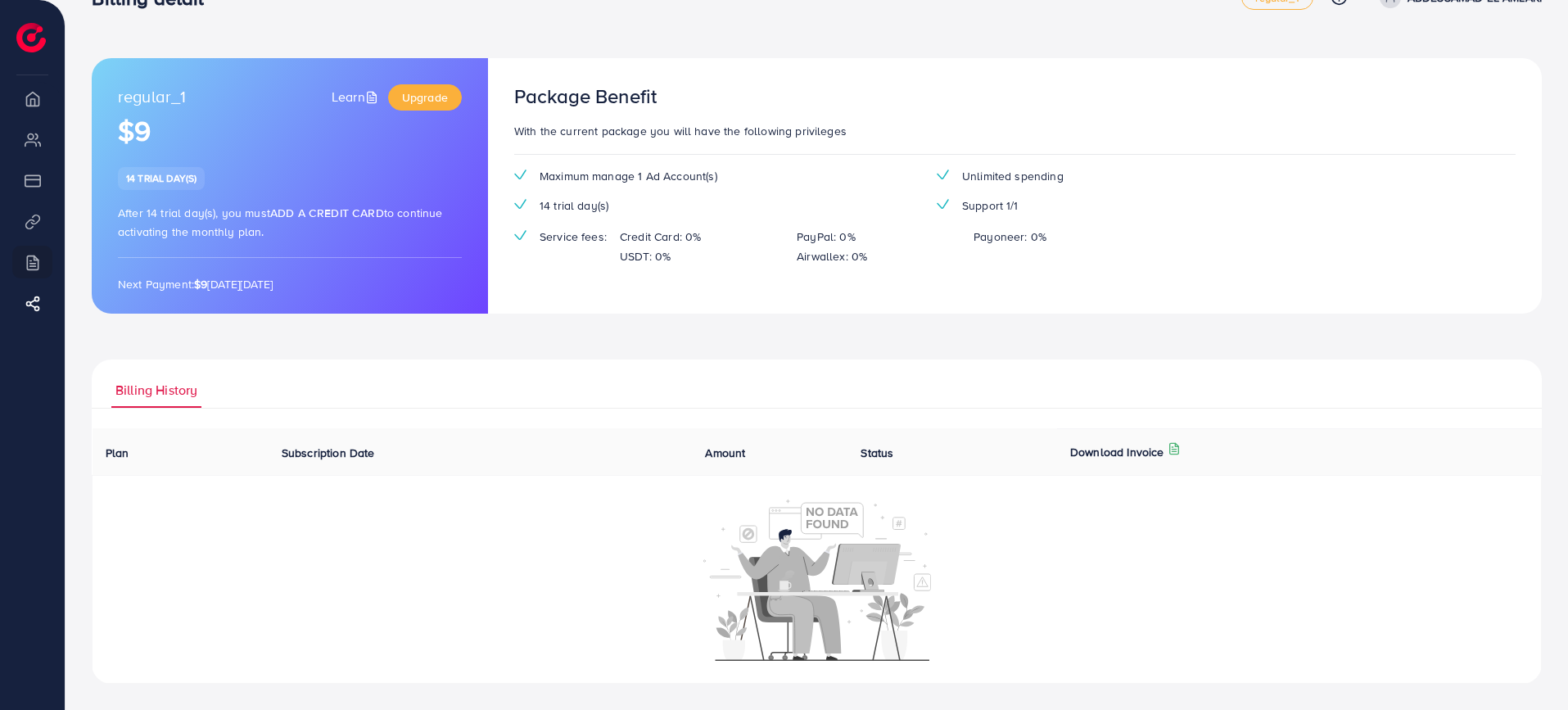
click at [1084, 544] on div at bounding box center [817, 578] width 1432 height 163
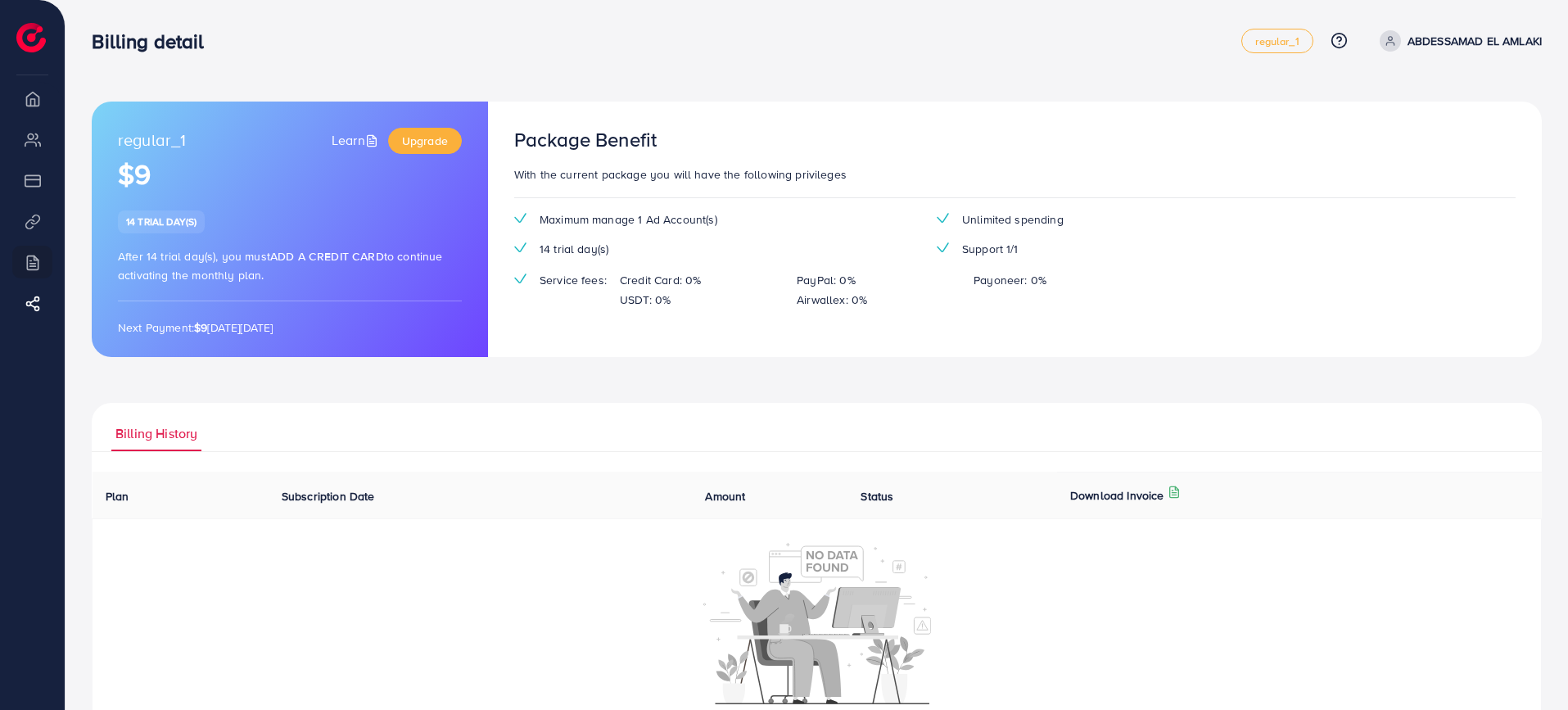
click at [1458, 40] on p "ABDESSAMAD EL AMLAKI" at bounding box center [1474, 41] width 134 height 19
click at [626, 379] on div "regular_1 Learn Upgrade $9 14 trial day(s) After 14 trial day(s), you must Add …" at bounding box center [817, 414] width 1450 height 626
click at [690, 73] on div "regular_1 Learn Upgrade $9 14 trial day(s) After 14 trial day(s), you must Add …" at bounding box center [817, 376] width 1502 height 754
click at [527, 394] on div "regular_1 Learn Upgrade $9 14 trial day(s) After 14 trial day(s), you must Add …" at bounding box center [817, 414] width 1450 height 626
click at [1280, 41] on span "regular_1" at bounding box center [1277, 41] width 44 height 11
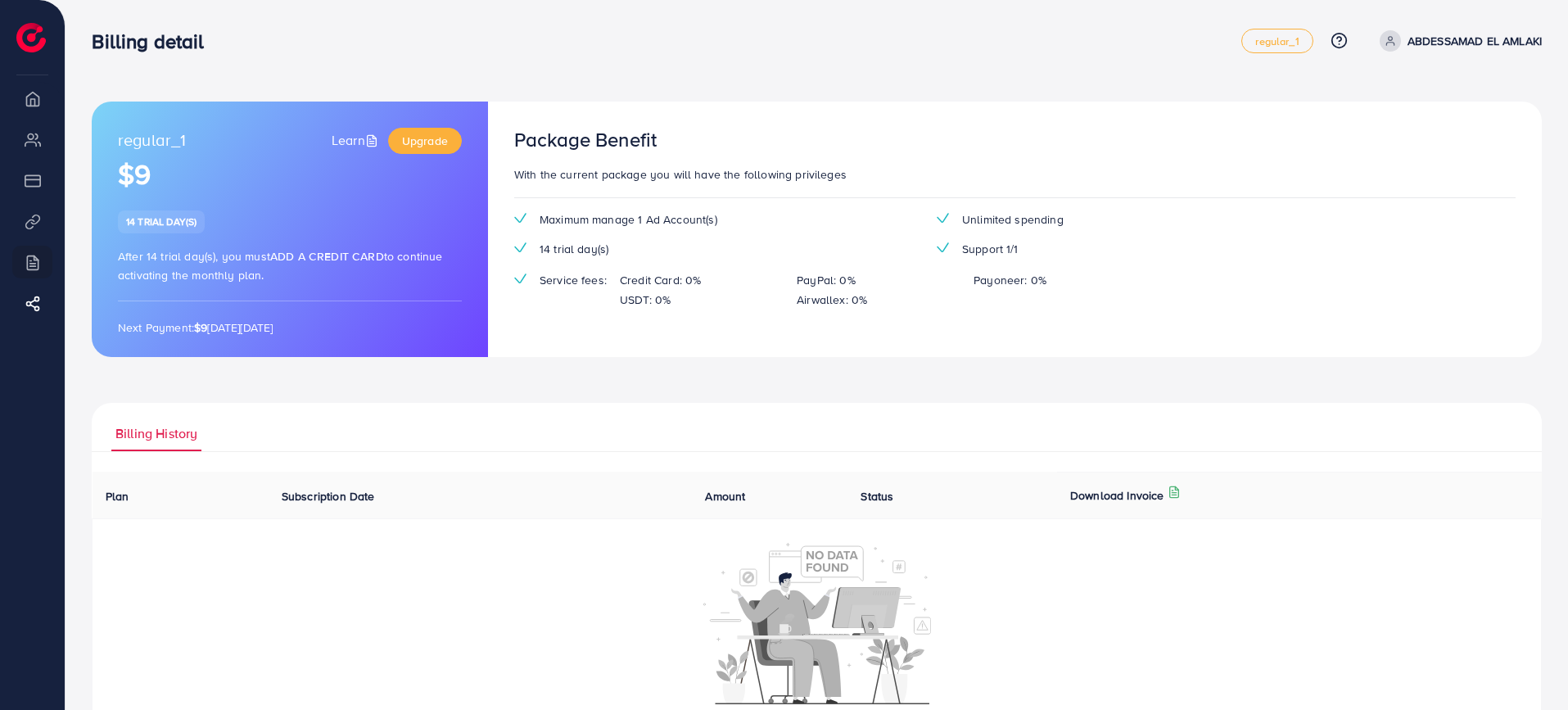
click at [1130, 49] on div "Billing detail" at bounding box center [666, 41] width 1149 height 24
click at [38, 95] on li "Overview" at bounding box center [32, 99] width 65 height 33
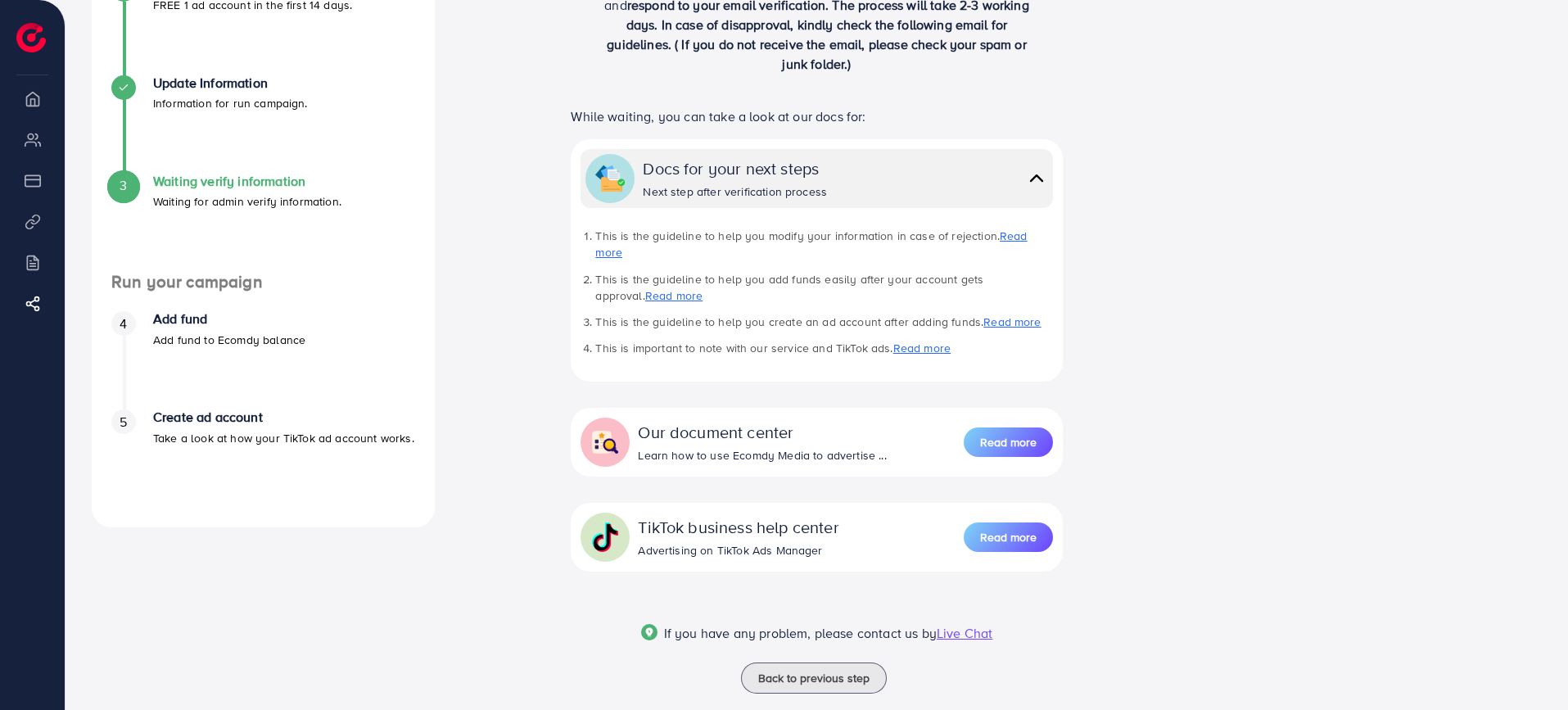
scroll to position [239, 0]
